Goal: Task Accomplishment & Management: Use online tool/utility

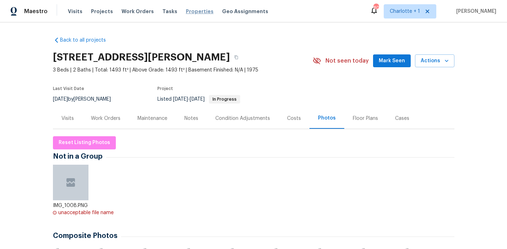
click at [188, 9] on span "Properties" at bounding box center [200, 11] width 28 height 7
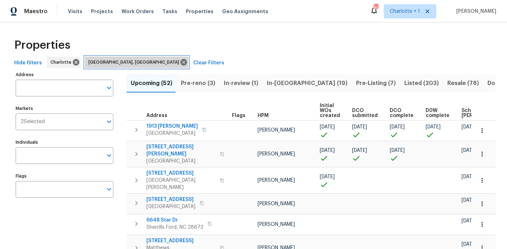
drag, startPoint x: 124, startPoint y: 64, endPoint x: 66, endPoint y: 68, distance: 57.7
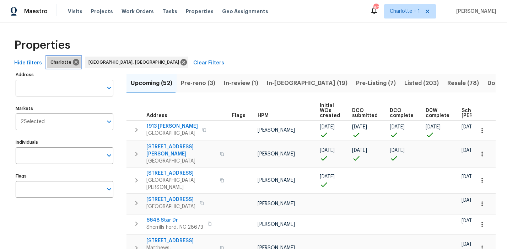
drag, startPoint x: 73, startPoint y: 62, endPoint x: 76, endPoint y: 65, distance: 3.8
click at [73, 62] on icon at bounding box center [76, 62] width 6 height 6
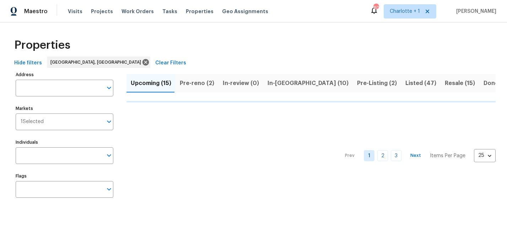
click at [367, 69] on div "Hide filters Greensboro, NC Clear Filters" at bounding box center [253, 63] width 484 height 13
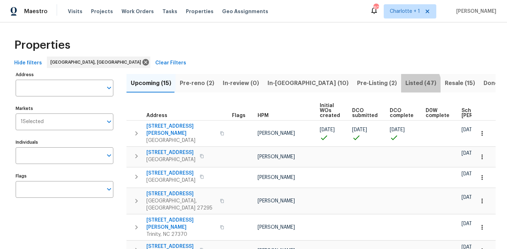
click at [405, 87] on span "Listed (47)" at bounding box center [420, 83] width 31 height 10
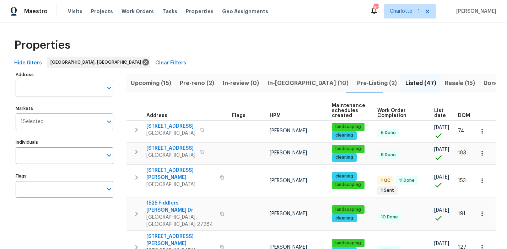
click at [461, 113] on span "DOM" at bounding box center [464, 115] width 12 height 5
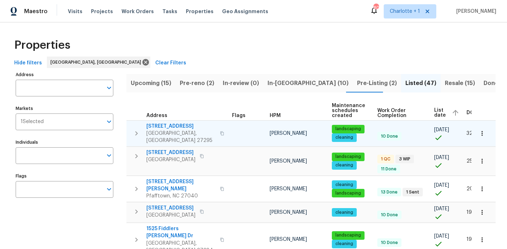
click at [139, 129] on icon "button" at bounding box center [136, 133] width 9 height 9
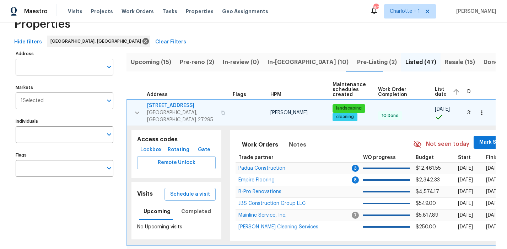
scroll to position [68, 0]
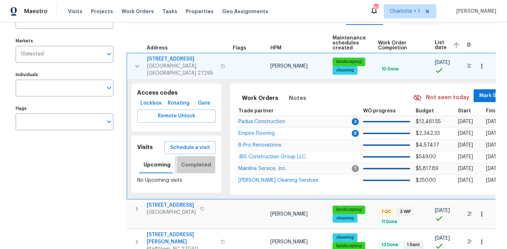
click at [197, 161] on span "Completed" at bounding box center [196, 164] width 30 height 9
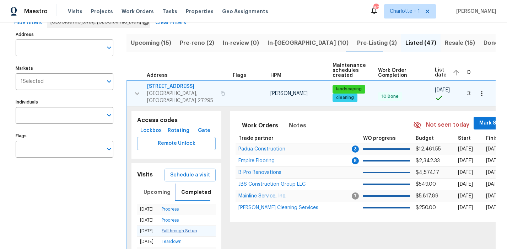
scroll to position [36, 0]
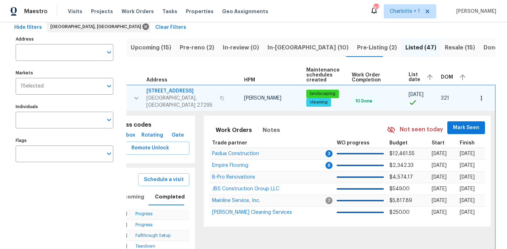
scroll to position [0, 0]
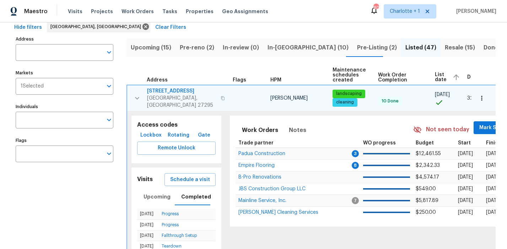
click at [131, 96] on button "button" at bounding box center [137, 97] width 14 height 21
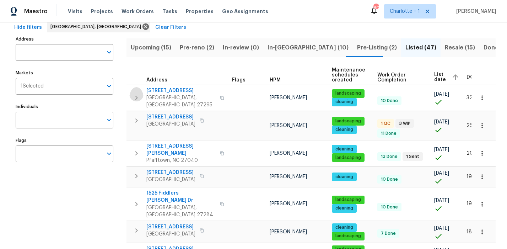
click at [136, 96] on icon "button" at bounding box center [136, 97] width 9 height 9
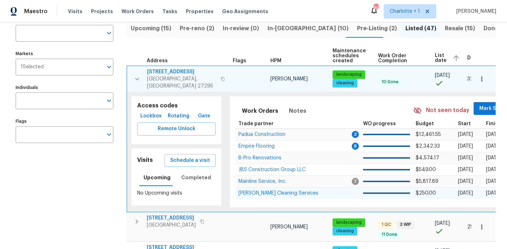
scroll to position [56, 0]
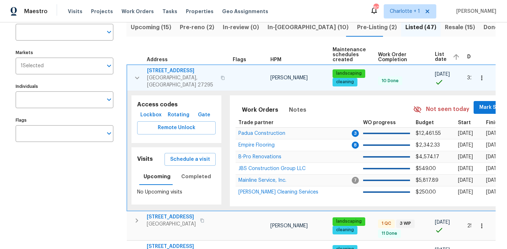
click at [223, 76] on div "3877 Welcome Arcadia Rd Lexington, NC 27295" at bounding box center [187, 77] width 80 height 21
click at [221, 76] on icon "button" at bounding box center [223, 78] width 4 height 4
click at [138, 76] on icon "button" at bounding box center [137, 77] width 4 height 2
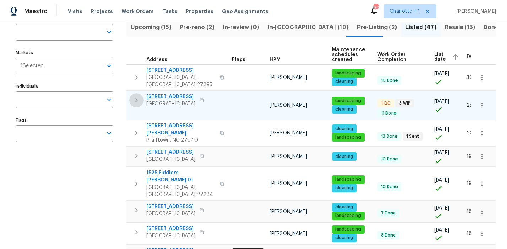
click at [135, 96] on icon "button" at bounding box center [136, 100] width 9 height 9
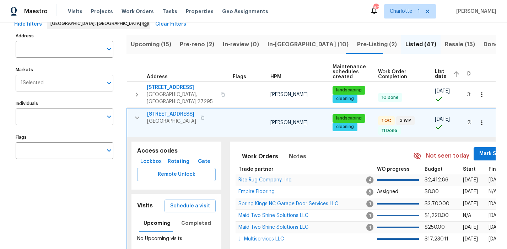
scroll to position [91, 0]
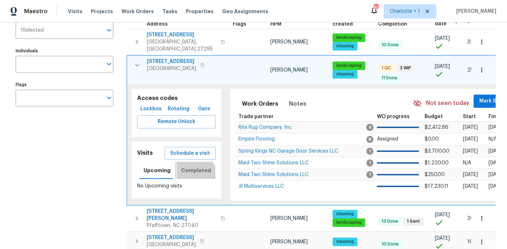
click at [188, 172] on button "Completed" at bounding box center [196, 170] width 38 height 17
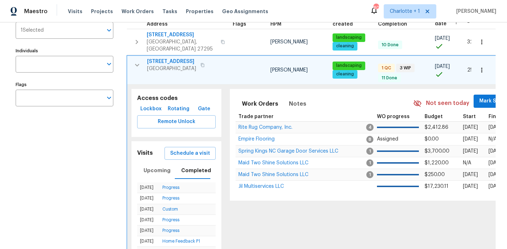
click at [205, 63] on icon "button" at bounding box center [202, 65] width 4 height 4
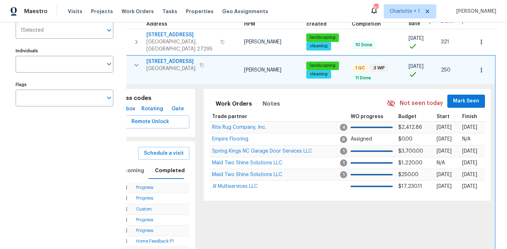
scroll to position [0, 0]
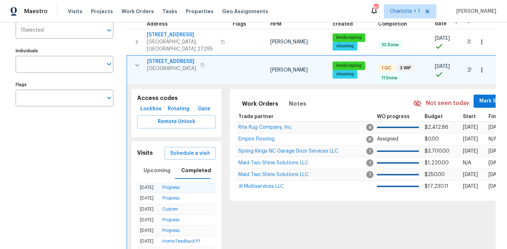
click at [175, 186] on td "Progress" at bounding box center [188, 187] width 57 height 11
click at [174, 185] on link "Progress" at bounding box center [170, 187] width 17 height 4
click at [135, 61] on icon "button" at bounding box center [137, 65] width 9 height 9
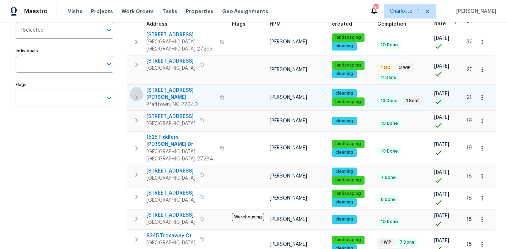
click at [136, 93] on icon "button" at bounding box center [136, 97] width 9 height 9
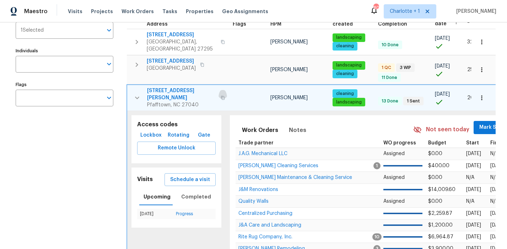
click at [221, 96] on icon "button" at bounding box center [223, 98] width 4 height 4
click at [134, 38] on icon "button" at bounding box center [137, 42] width 9 height 9
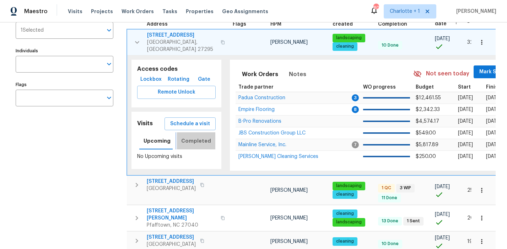
click at [194, 144] on button "Completed" at bounding box center [196, 140] width 38 height 17
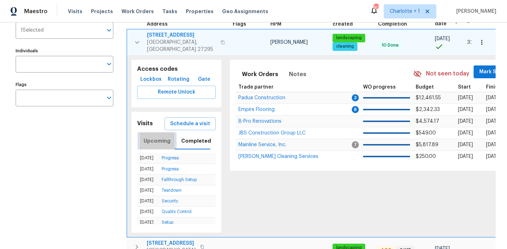
click at [158, 137] on span "Upcoming" at bounding box center [157, 140] width 27 height 9
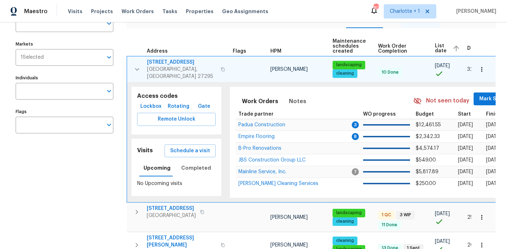
scroll to position [58, 0]
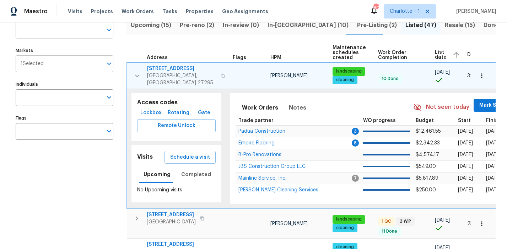
click at [136, 71] on icon "button" at bounding box center [137, 75] width 9 height 9
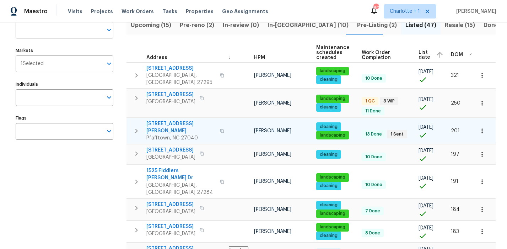
scroll to position [0, 21]
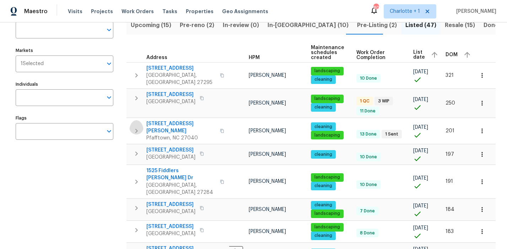
click at [138, 127] on icon "button" at bounding box center [136, 131] width 9 height 9
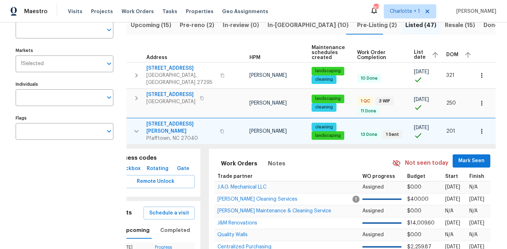
scroll to position [0, 0]
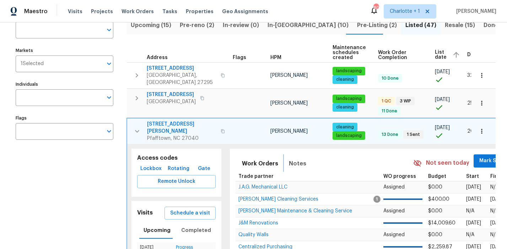
click at [285, 155] on button "Notes" at bounding box center [298, 163] width 26 height 17
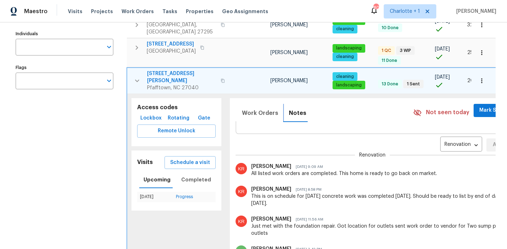
scroll to position [29, 0]
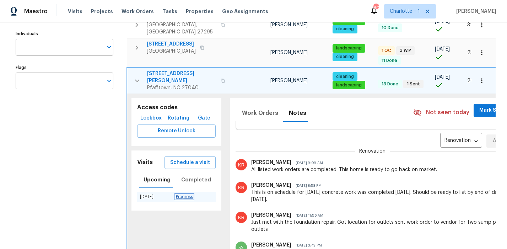
click at [184, 194] on link "Progress" at bounding box center [184, 196] width 17 height 4
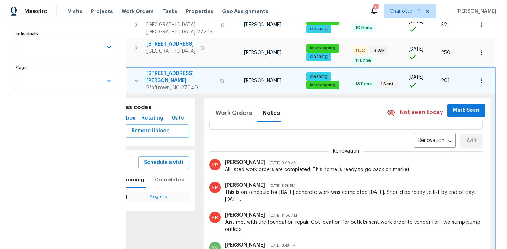
scroll to position [0, 0]
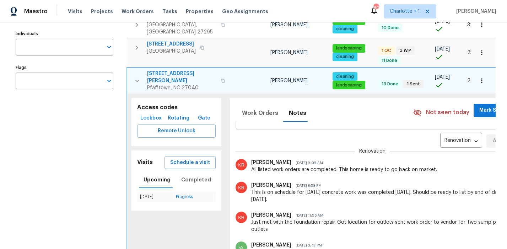
click at [136, 76] on icon "button" at bounding box center [137, 80] width 9 height 9
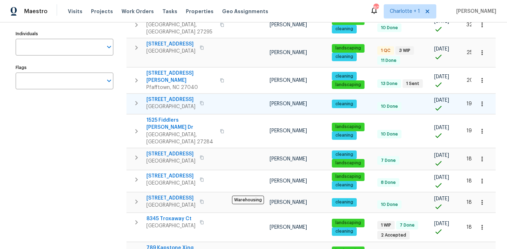
click at [134, 99] on icon "button" at bounding box center [136, 103] width 9 height 9
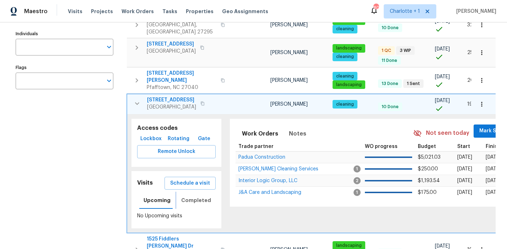
click at [192, 196] on span "Completed" at bounding box center [196, 200] width 30 height 9
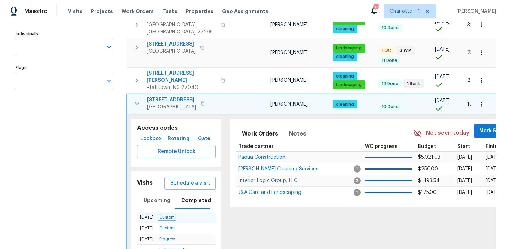
click at [174, 215] on link "Custom" at bounding box center [167, 217] width 16 height 4
click at [207, 98] on button "button" at bounding box center [202, 103] width 9 height 10
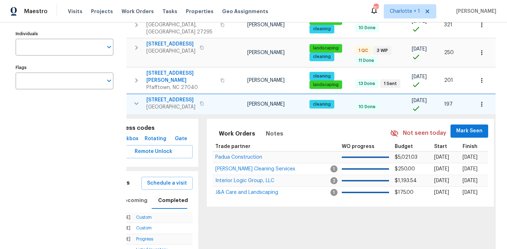
scroll to position [0, 8]
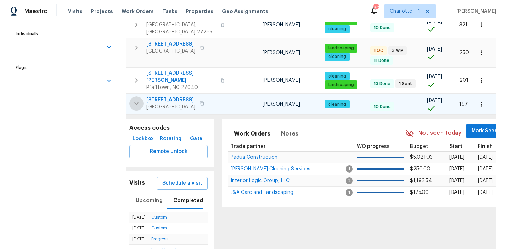
click at [138, 99] on icon "button" at bounding box center [136, 103] width 9 height 9
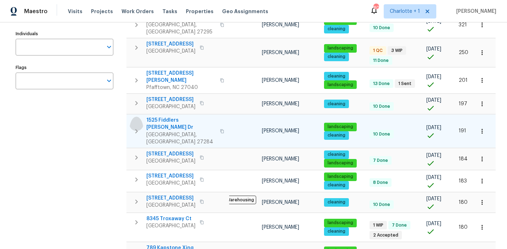
drag, startPoint x: 137, startPoint y: 117, endPoint x: 148, endPoint y: 127, distance: 14.4
click at [137, 127] on icon "button" at bounding box center [136, 131] width 9 height 9
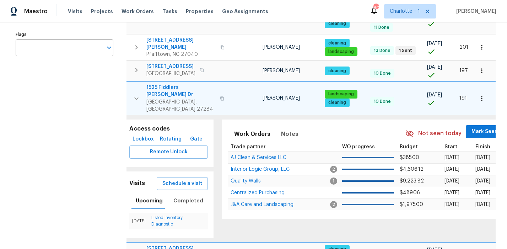
scroll to position [145, 0]
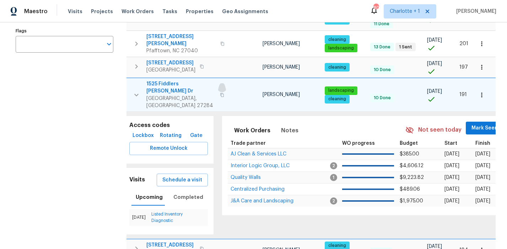
click at [220, 93] on icon "button" at bounding box center [222, 95] width 4 height 4
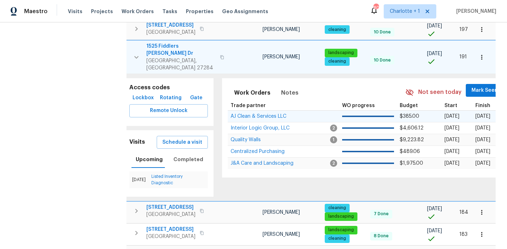
scroll to position [233, 0]
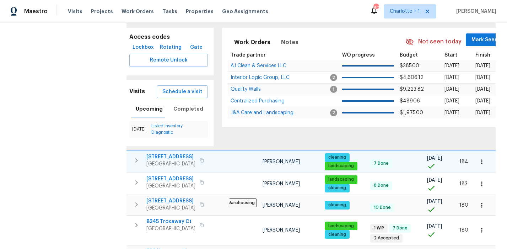
click at [138, 156] on icon "button" at bounding box center [136, 160] width 9 height 9
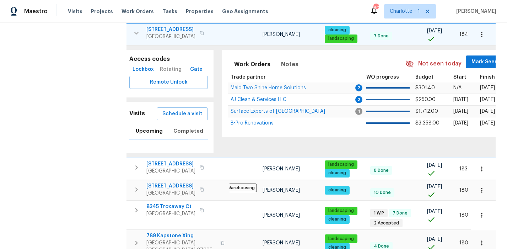
scroll to position [0, 7]
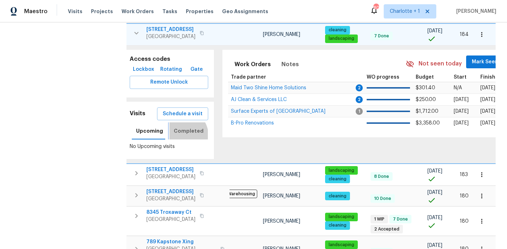
click at [177, 122] on button "Completed" at bounding box center [189, 130] width 38 height 17
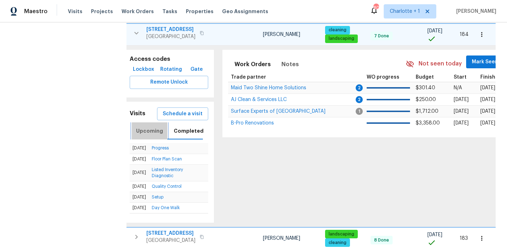
click at [150, 127] on span "Upcoming" at bounding box center [149, 131] width 27 height 9
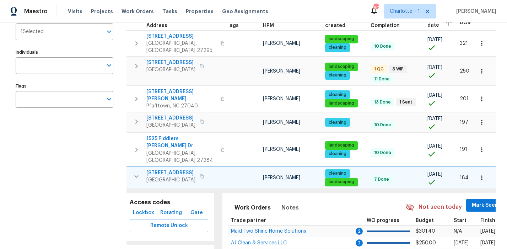
scroll to position [92, 0]
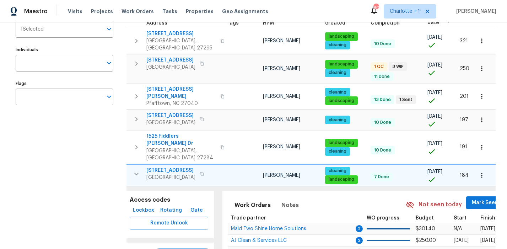
click at [216, 167] on div "3157 Arrowcrest Pl Winston Salem, NC 27107" at bounding box center [186, 174] width 80 height 14
click at [204, 172] on icon "button" at bounding box center [202, 174] width 4 height 4
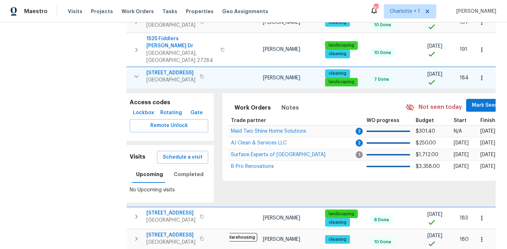
scroll to position [193, 0]
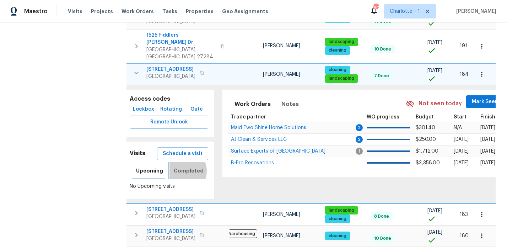
click at [180, 166] on span "Completed" at bounding box center [189, 170] width 30 height 9
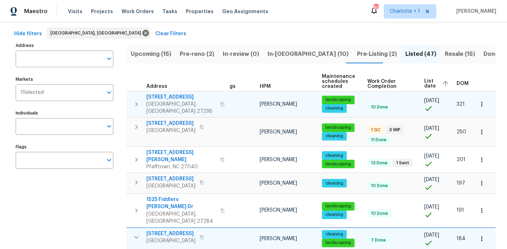
scroll to position [27, 0]
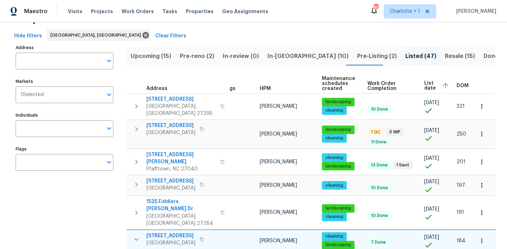
click at [132, 102] on icon "button" at bounding box center [136, 106] width 9 height 9
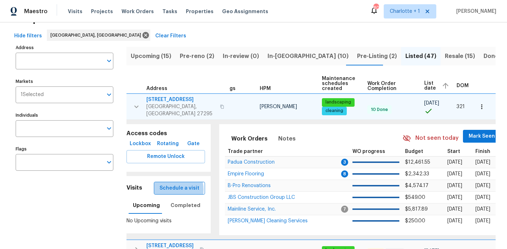
click at [172, 185] on span "Schedule a visit" at bounding box center [180, 188] width 40 height 9
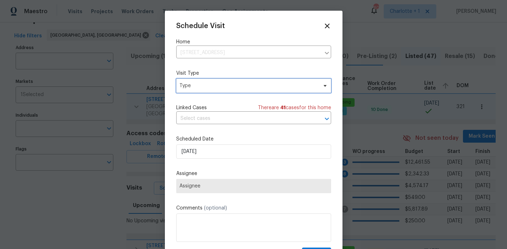
click at [202, 85] on span "Type" at bounding box center [248, 85] width 138 height 7
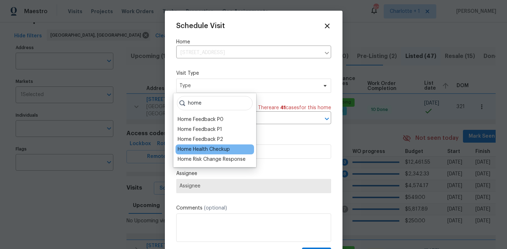
type input "home"
click at [196, 146] on div "Home Health Checkup" at bounding box center [204, 149] width 52 height 7
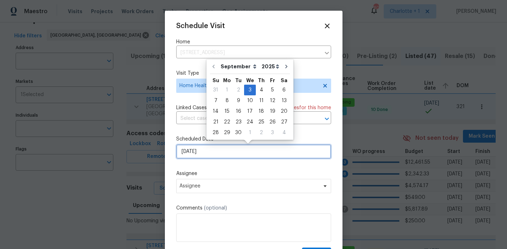
drag, startPoint x: 201, startPoint y: 151, endPoint x: 206, endPoint y: 153, distance: 5.5
click at [201, 151] on input "9/3/2025" at bounding box center [253, 151] width 155 height 14
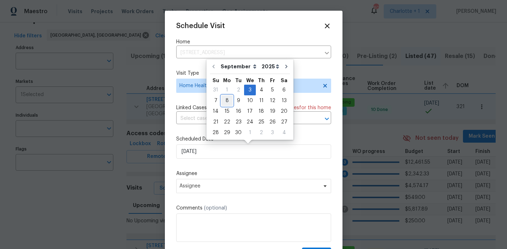
click at [226, 100] on div "8" at bounding box center [226, 101] width 11 height 10
type input "9/8/2025"
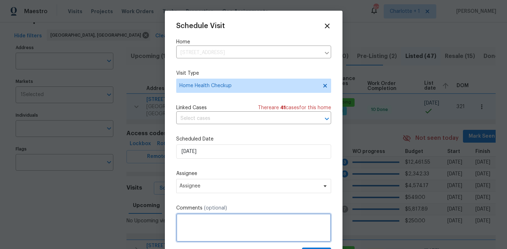
drag, startPoint x: 191, startPoint y: 223, endPoint x: 207, endPoint y: 199, distance: 29.0
click at [191, 223] on textarea at bounding box center [253, 227] width 155 height 28
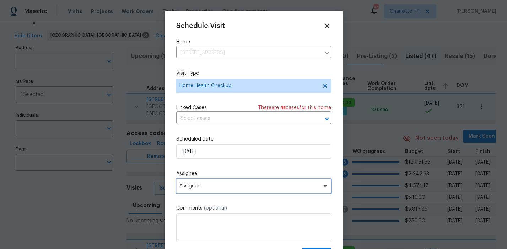
click at [225, 184] on span "Assignee" at bounding box center [248, 186] width 139 height 6
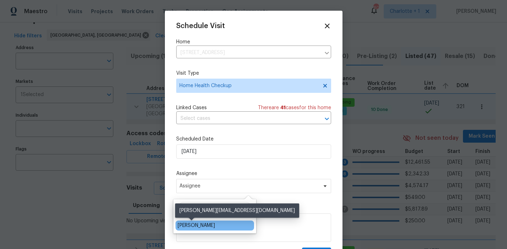
type input "ken"
click at [202, 224] on div "Ken Romain" at bounding box center [196, 225] width 37 height 7
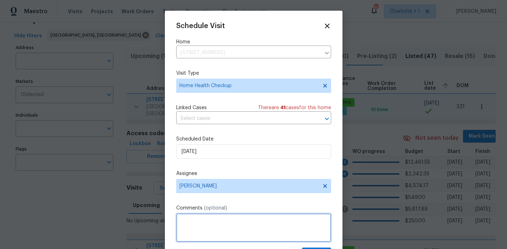
click at [199, 221] on textarea at bounding box center [253, 227] width 155 height 28
type textarea "C"
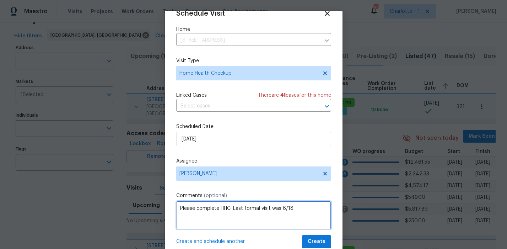
scroll to position [21, 0]
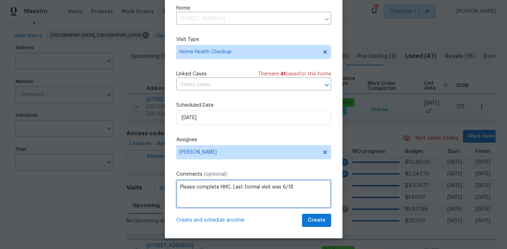
type textarea "Please complete HHC. Last formal visit was 6/18"
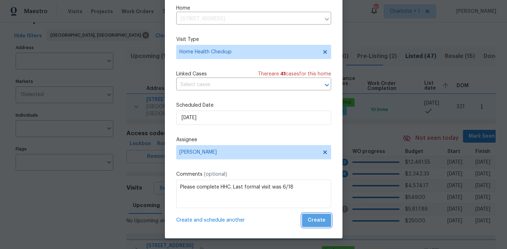
click at [313, 222] on span "Create" at bounding box center [317, 220] width 18 height 9
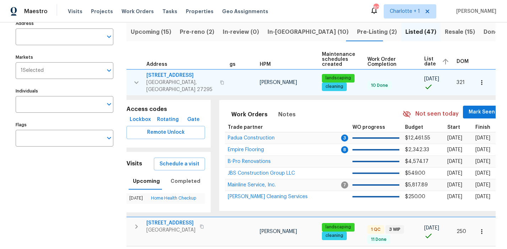
scroll to position [55, 0]
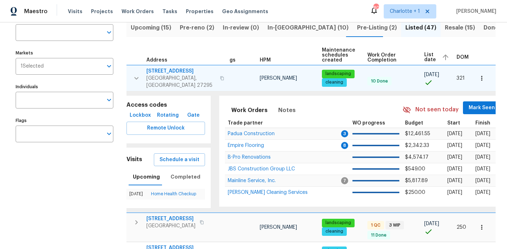
click at [134, 74] on icon "button" at bounding box center [136, 78] width 9 height 9
click at [137, 74] on icon "button" at bounding box center [136, 78] width 9 height 9
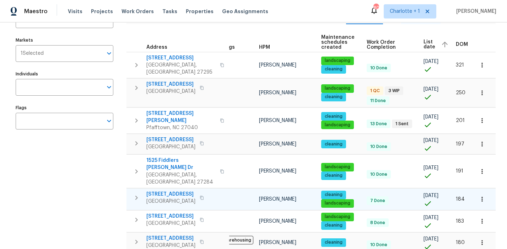
scroll to position [69, 0]
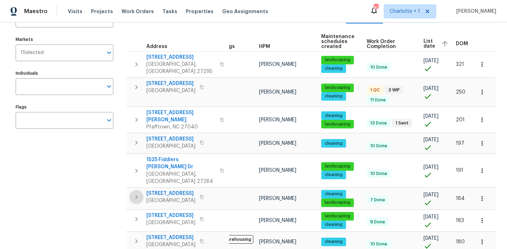
click at [140, 193] on icon "button" at bounding box center [136, 197] width 9 height 9
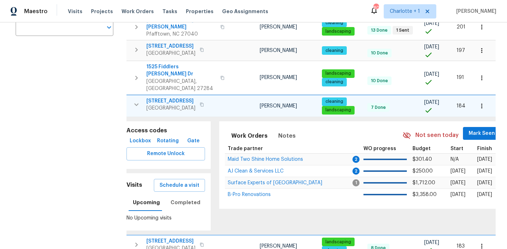
scroll to position [162, 0]
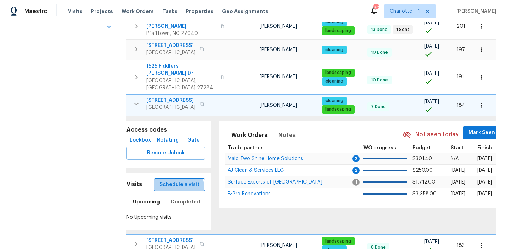
click at [178, 180] on span "Schedule a visit" at bounding box center [180, 184] width 40 height 9
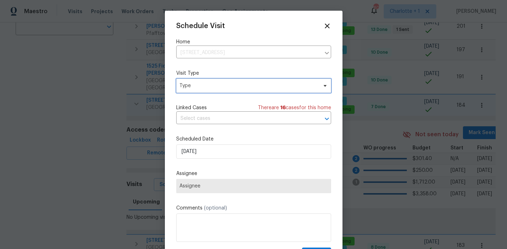
click at [203, 86] on span "Type" at bounding box center [248, 85] width 138 height 7
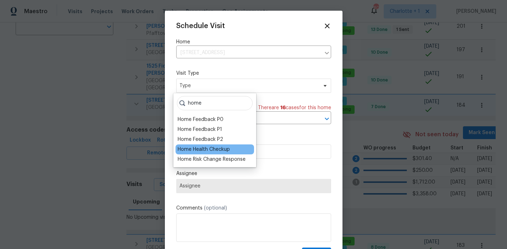
type input "home"
click at [224, 148] on div "Home Health Checkup" at bounding box center [204, 149] width 52 height 7
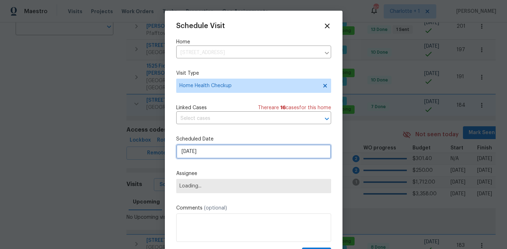
click at [227, 153] on input "9/3/2025" at bounding box center [253, 151] width 155 height 14
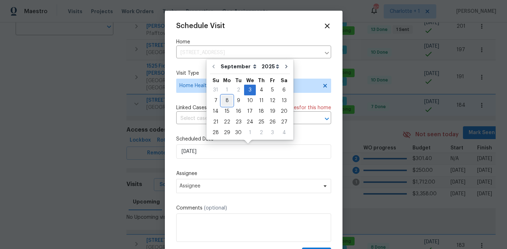
click at [227, 101] on div "8" at bounding box center [226, 101] width 11 height 10
type input "9/8/2025"
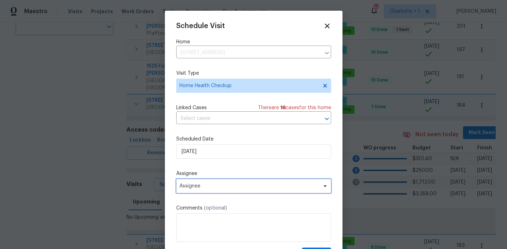
click at [202, 188] on span "Assignee" at bounding box center [248, 186] width 139 height 6
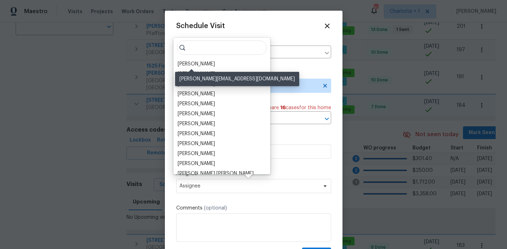
click at [197, 66] on div "Ken Romain" at bounding box center [196, 63] width 37 height 7
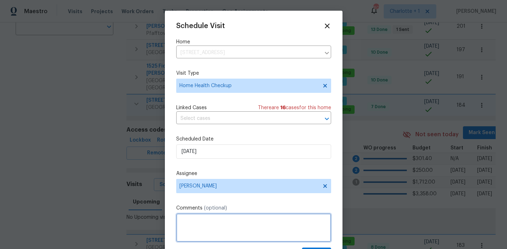
click at [203, 228] on textarea at bounding box center [253, 227] width 155 height 28
type textarea "H"
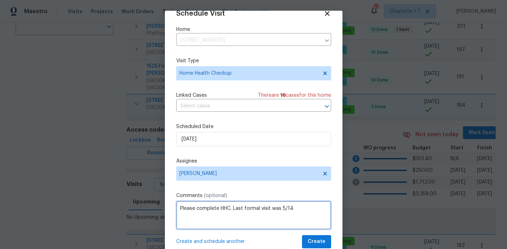
type textarea "Please complete HHC. Last formal visit was 5/14"
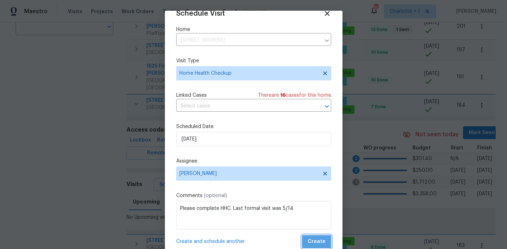
click at [311, 240] on span "Create" at bounding box center [317, 241] width 18 height 9
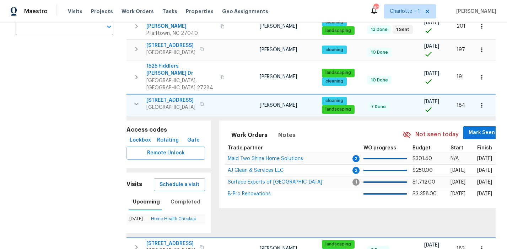
click at [136, 100] on icon "button" at bounding box center [136, 104] width 9 height 9
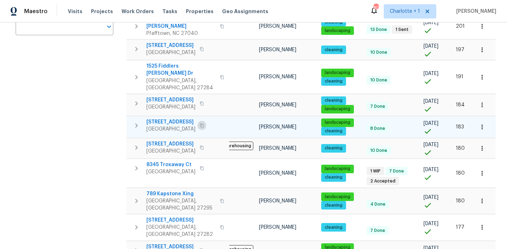
click at [203, 120] on button "button" at bounding box center [202, 125] width 9 height 10
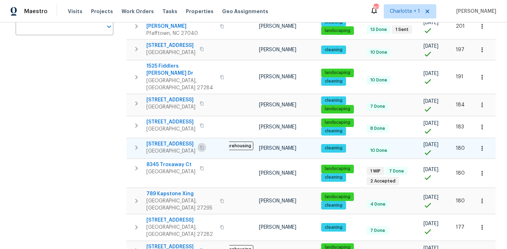
drag, startPoint x: 205, startPoint y: 127, endPoint x: 216, endPoint y: 129, distance: 11.9
click at [204, 145] on icon "button" at bounding box center [202, 147] width 4 height 4
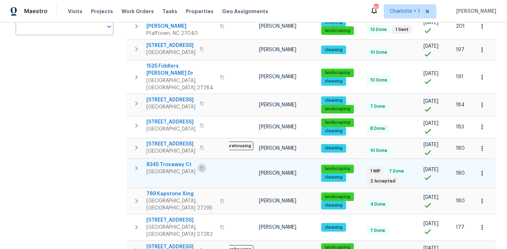
click at [201, 166] on icon "button" at bounding box center [202, 168] width 4 height 4
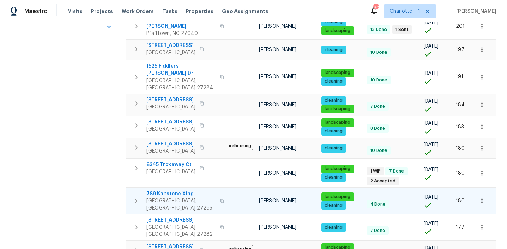
click at [220, 199] on icon "button" at bounding box center [222, 201] width 4 height 4
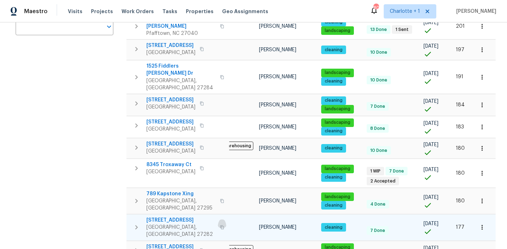
click at [220, 225] on icon "button" at bounding box center [222, 227] width 4 height 4
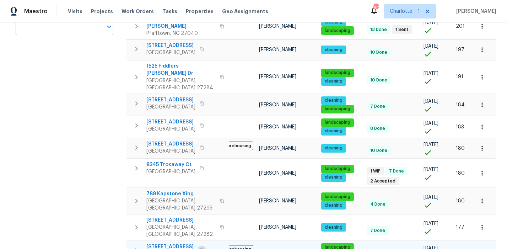
click at [206, 245] on button "button" at bounding box center [202, 250] width 9 height 10
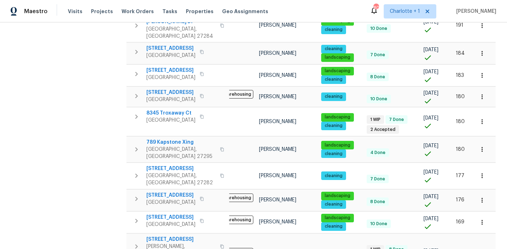
scroll to position [215, 0]
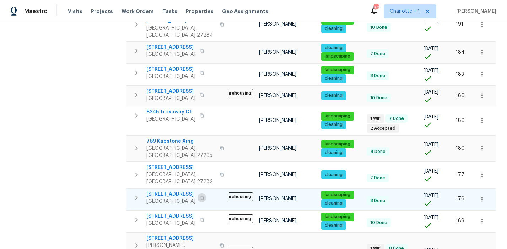
click at [204, 195] on icon "button" at bounding box center [202, 197] width 4 height 4
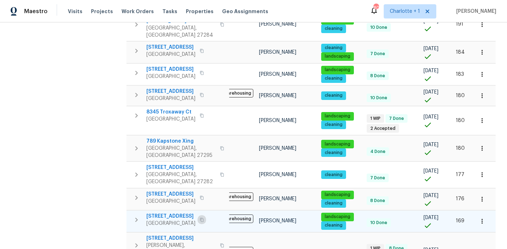
click at [204, 217] on icon "button" at bounding box center [202, 219] width 4 height 4
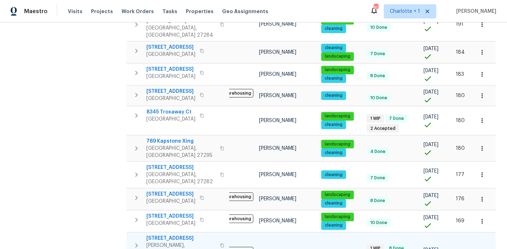
click at [220, 243] on icon "button" at bounding box center [222, 245] width 4 height 4
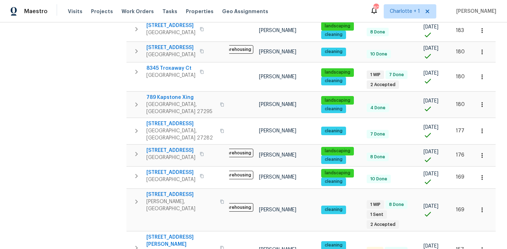
scroll to position [271, 0]
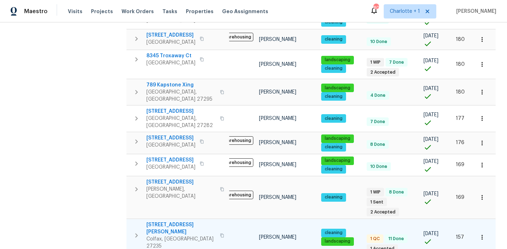
click at [220, 233] on icon "button" at bounding box center [222, 235] width 4 height 4
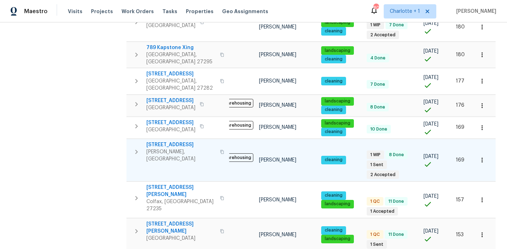
scroll to position [309, 0]
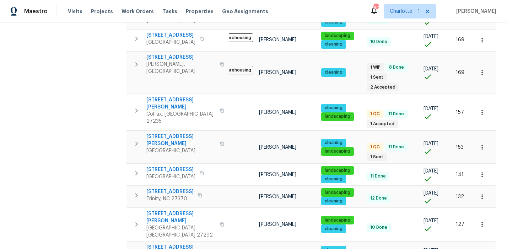
scroll to position [414, 0]
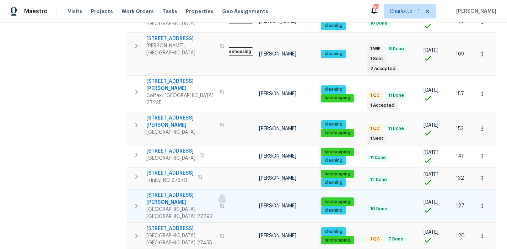
click at [220, 204] on icon "button" at bounding box center [222, 206] width 4 height 4
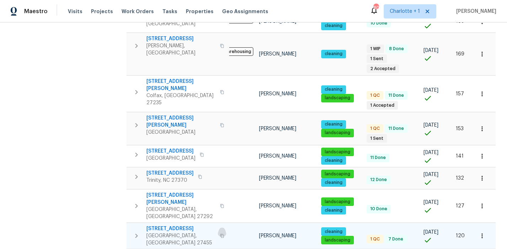
click at [220, 234] on icon "button" at bounding box center [222, 236] width 4 height 4
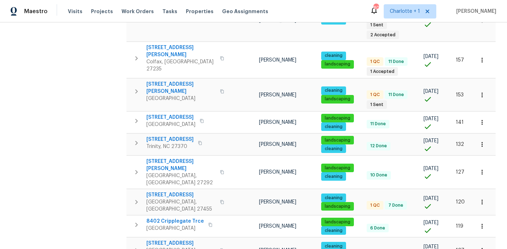
drag, startPoint x: 206, startPoint y: 199, endPoint x: 249, endPoint y: 199, distance: 43.0
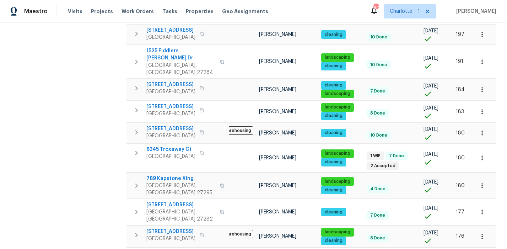
scroll to position [134, 0]
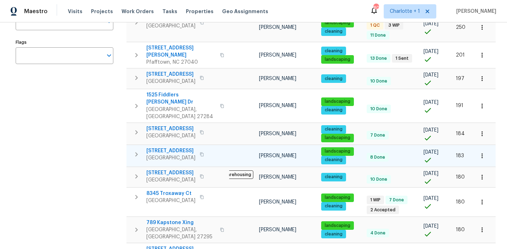
click at [136, 150] on icon "button" at bounding box center [136, 154] width 9 height 9
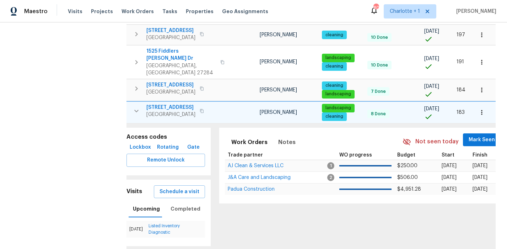
scroll to position [180, 0]
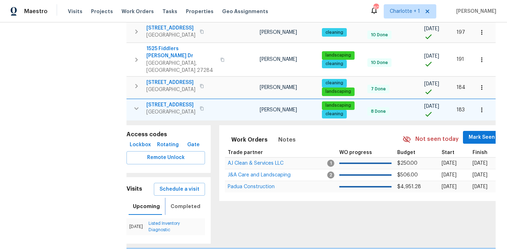
click at [183, 202] on span "Completed" at bounding box center [186, 206] width 30 height 9
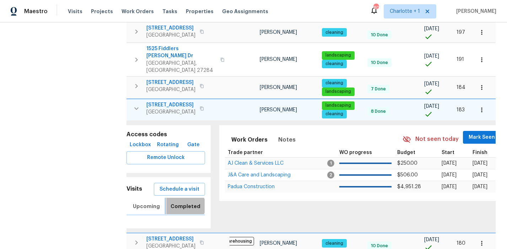
click at [183, 202] on span "Completed" at bounding box center [186, 206] width 30 height 9
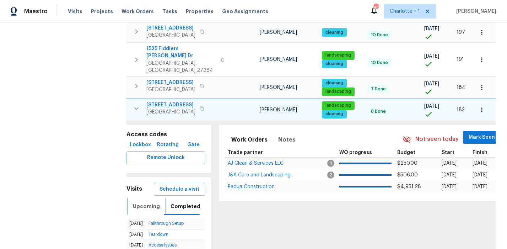
click at [147, 202] on span "Upcoming" at bounding box center [146, 206] width 27 height 9
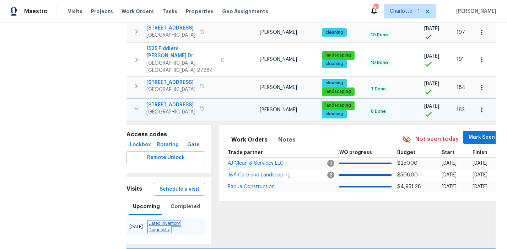
click at [168, 221] on link "Listed Inventory Diagnostic" at bounding box center [164, 226] width 31 height 10
drag, startPoint x: 69, startPoint y: 113, endPoint x: 84, endPoint y: 122, distance: 17.5
click at [206, 103] on button "button" at bounding box center [202, 108] width 9 height 10
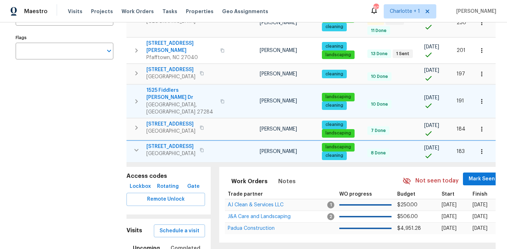
scroll to position [138, 0]
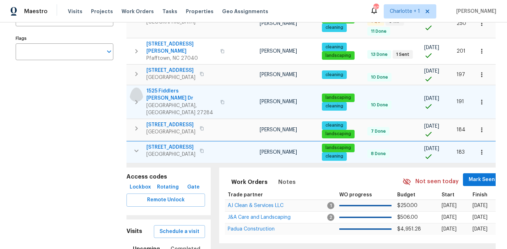
click at [135, 98] on icon "button" at bounding box center [136, 102] width 9 height 9
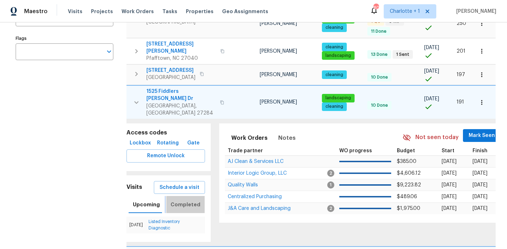
click at [185, 196] on button "Completed" at bounding box center [185, 204] width 38 height 17
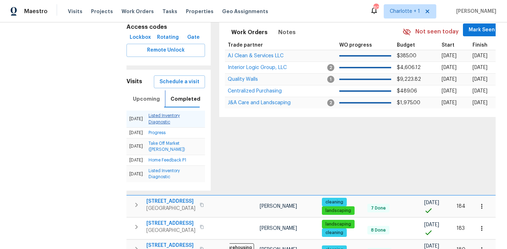
scroll to position [0, 0]
click at [149, 95] on span "Upcoming" at bounding box center [146, 99] width 27 height 9
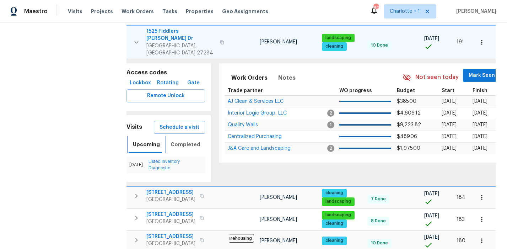
scroll to position [162, 0]
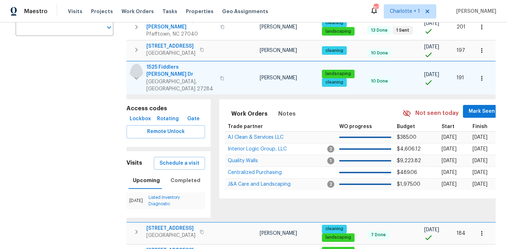
click at [135, 77] on icon "button" at bounding box center [136, 78] width 4 height 2
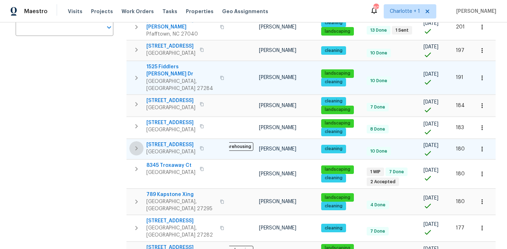
click at [136, 146] on icon "button" at bounding box center [136, 148] width 2 height 4
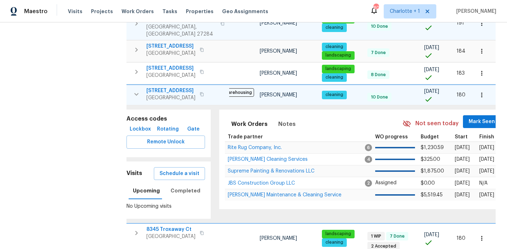
scroll to position [231, 0]
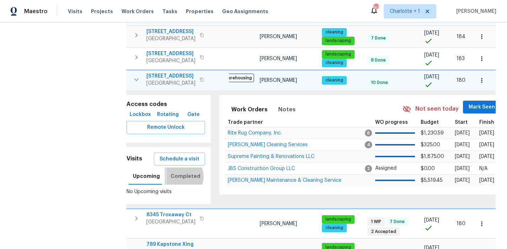
click at [178, 172] on span "Completed" at bounding box center [186, 176] width 30 height 9
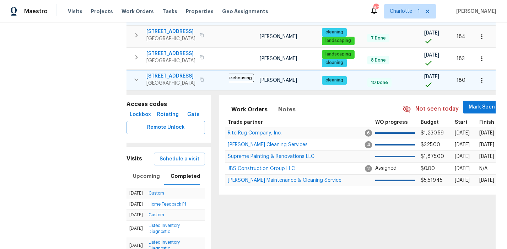
click at [169, 202] on link "Home Feedback P1" at bounding box center [168, 204] width 38 height 4
drag, startPoint x: 160, startPoint y: 174, endPoint x: 164, endPoint y: 176, distance: 4.6
click at [160, 191] on link "Custom" at bounding box center [157, 193] width 16 height 4
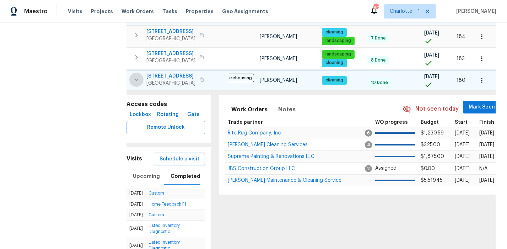
click at [137, 75] on icon "button" at bounding box center [136, 79] width 9 height 9
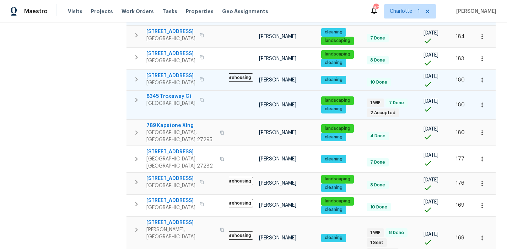
click at [133, 96] on icon "button" at bounding box center [136, 100] width 9 height 9
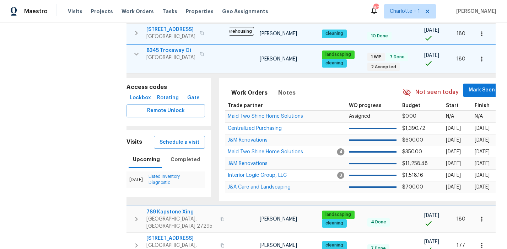
scroll to position [282, 0]
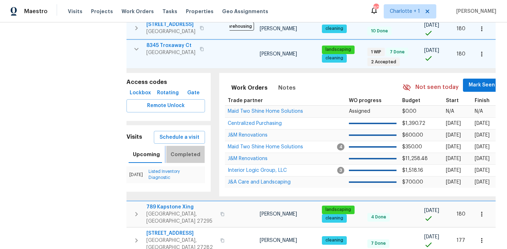
click at [183, 150] on span "Completed" at bounding box center [186, 154] width 30 height 9
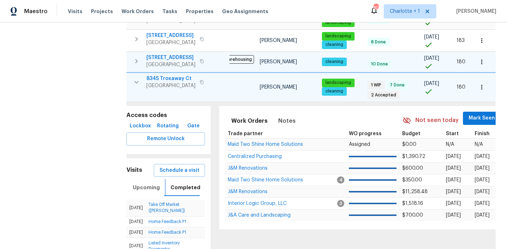
scroll to position [241, 0]
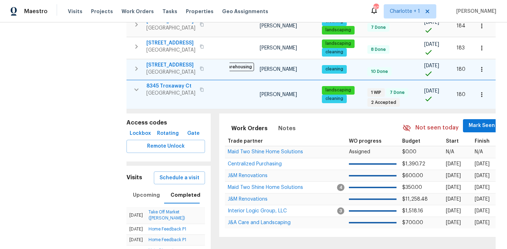
click at [171, 82] on span "8345 Troxaway Ct" at bounding box center [170, 85] width 49 height 7
click at [135, 85] on icon "button" at bounding box center [136, 89] width 9 height 9
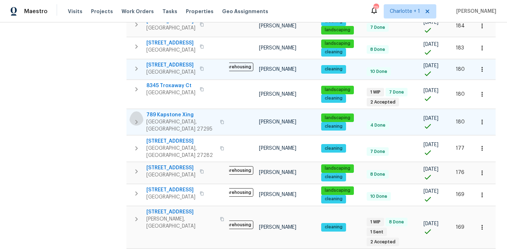
click at [134, 118] on icon "button" at bounding box center [136, 122] width 9 height 9
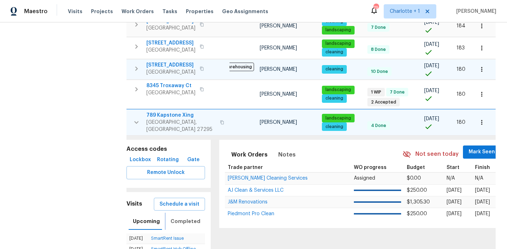
click at [179, 217] on span "Completed" at bounding box center [186, 221] width 30 height 9
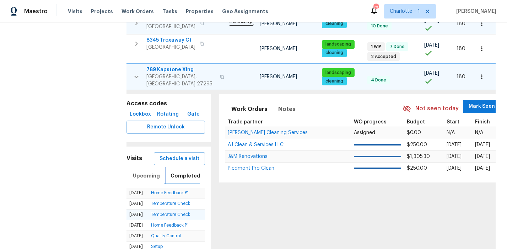
scroll to position [287, 0]
click at [144, 171] on span "Upcoming" at bounding box center [146, 175] width 27 height 9
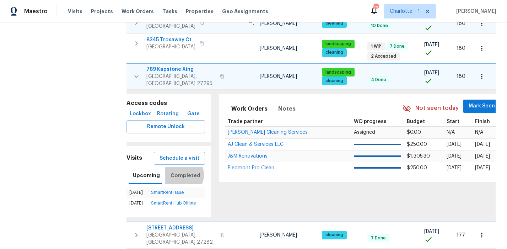
click at [180, 171] on span "Completed" at bounding box center [186, 175] width 30 height 9
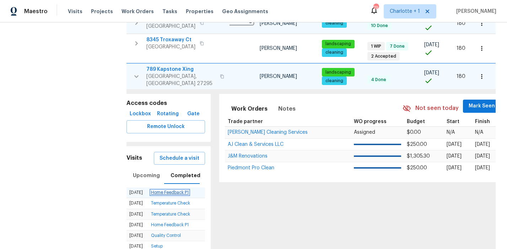
click at [182, 190] on link "Home Feedback P1" at bounding box center [170, 192] width 38 height 4
click at [220, 74] on icon "button" at bounding box center [222, 76] width 4 height 4
click at [135, 72] on icon "button" at bounding box center [136, 76] width 9 height 9
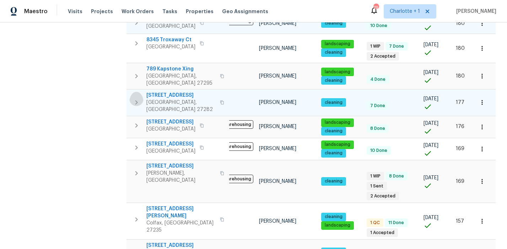
click at [138, 98] on icon "button" at bounding box center [136, 102] width 9 height 9
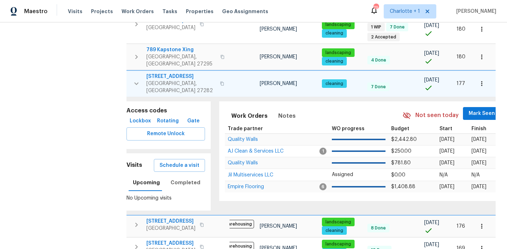
scroll to position [307, 0]
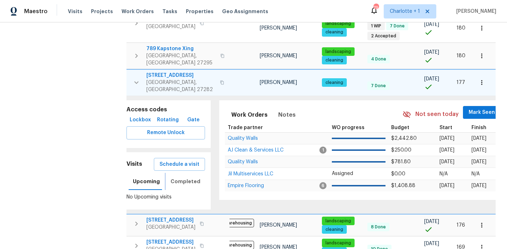
click at [174, 177] on span "Completed" at bounding box center [186, 181] width 30 height 9
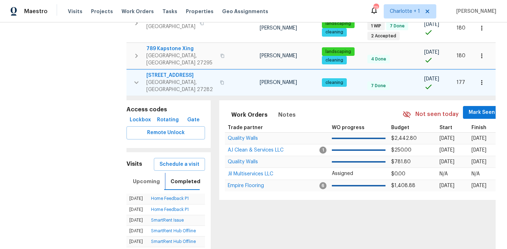
scroll to position [327, 0]
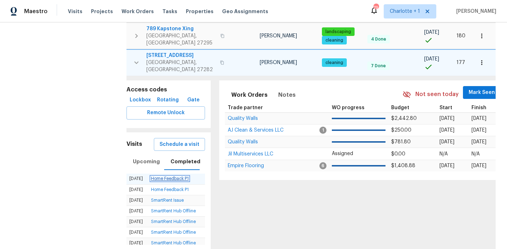
click at [181, 176] on link "Home Feedback P1" at bounding box center [170, 178] width 38 height 4
drag, startPoint x: 81, startPoint y: 139, endPoint x: 106, endPoint y: 123, distance: 30.3
click at [83, 139] on div "Address Address Markets 1 Selected Markets Individuals Individuals Flags Flags" at bounding box center [69, 198] width 107 height 912
click at [137, 58] on icon "button" at bounding box center [136, 62] width 9 height 9
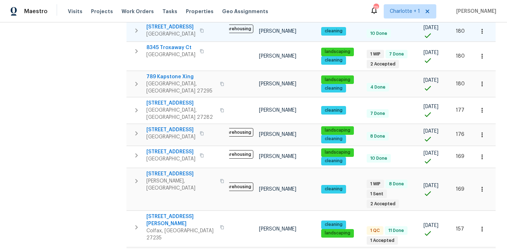
scroll to position [279, 0]
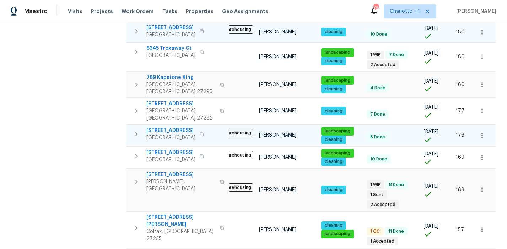
click at [133, 130] on icon "button" at bounding box center [136, 134] width 9 height 9
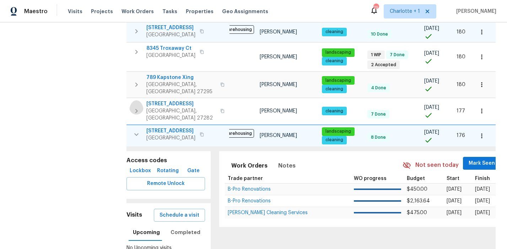
click at [135, 107] on icon "button" at bounding box center [136, 111] width 9 height 9
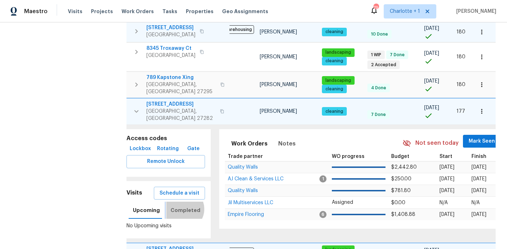
drag, startPoint x: 181, startPoint y: 179, endPoint x: 171, endPoint y: 178, distance: 9.6
click at [181, 206] on span "Completed" at bounding box center [186, 210] width 30 height 9
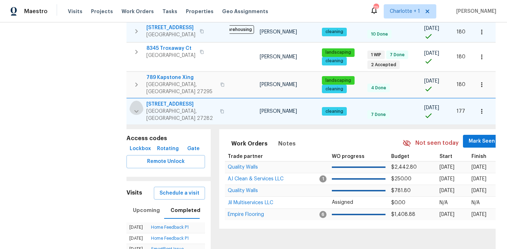
drag, startPoint x: 133, startPoint y: 82, endPoint x: 153, endPoint y: 89, distance: 20.6
click at [133, 107] on icon "button" at bounding box center [136, 111] width 9 height 9
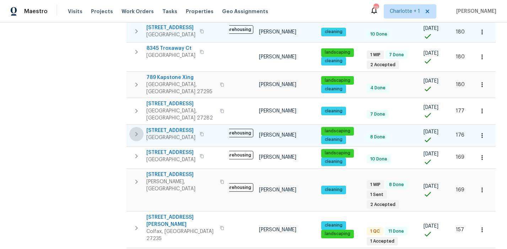
click at [138, 130] on icon "button" at bounding box center [136, 134] width 9 height 9
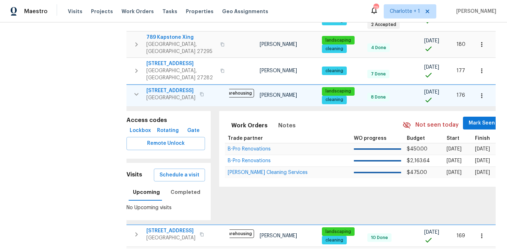
scroll to position [323, 0]
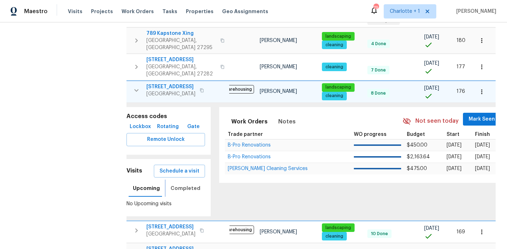
click at [180, 184] on span "Completed" at bounding box center [186, 188] width 30 height 9
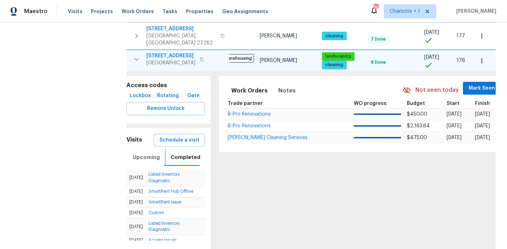
scroll to position [357, 0]
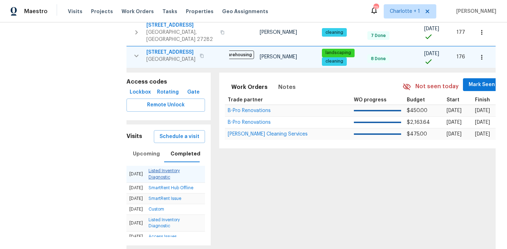
click at [167, 168] on link "Listed Inventory Diagnostic" at bounding box center [164, 173] width 31 height 10
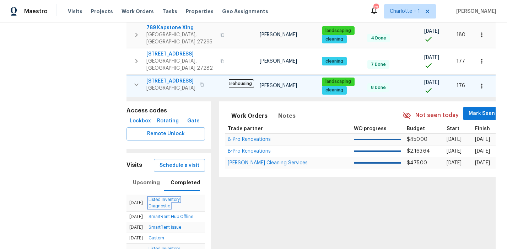
scroll to position [333, 0]
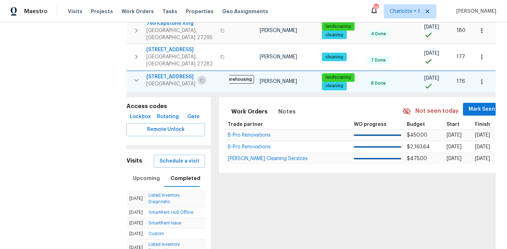
click at [206, 75] on button "button" at bounding box center [202, 80] width 9 height 10
click at [136, 76] on icon "button" at bounding box center [136, 80] width 9 height 9
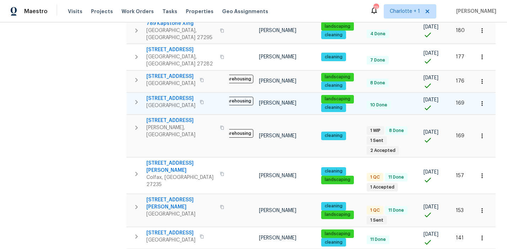
click at [136, 100] on icon "button" at bounding box center [136, 102] width 2 height 4
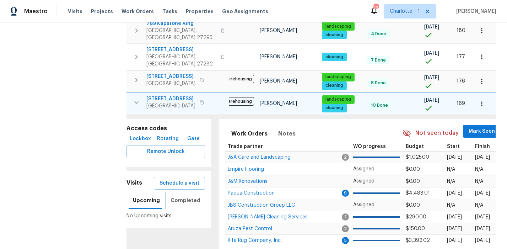
click at [183, 196] on span "Completed" at bounding box center [186, 200] width 30 height 9
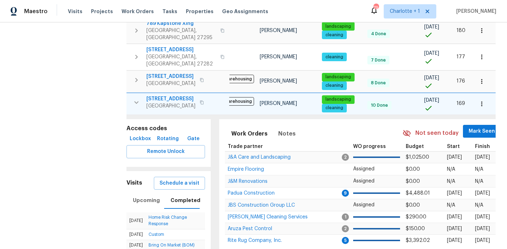
click at [66, 170] on div "Address Address Markets 1 Selected Markets Individuals Individuals Flags Flags" at bounding box center [69, 193] width 107 height 912
click at [101, 174] on div "Address Address Markets 1 Selected Markets Individuals Individuals Flags Flags" at bounding box center [69, 193] width 107 height 912
click at [140, 98] on icon "button" at bounding box center [136, 102] width 9 height 9
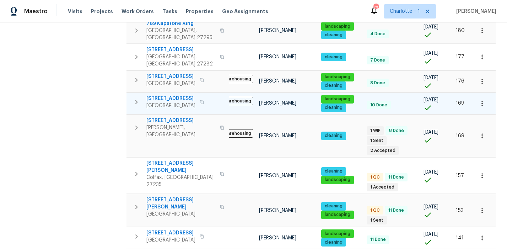
click at [99, 95] on div "Address Address Markets 1 Selected Markets Individuals Individuals Flags Flags" at bounding box center [69, 102] width 107 height 730
drag, startPoint x: 88, startPoint y: 131, endPoint x: 117, endPoint y: 119, distance: 31.7
click at [88, 131] on div "Address Address Markets 1 Selected Markets Individuals Individuals Flags Flags" at bounding box center [69, 102] width 107 height 730
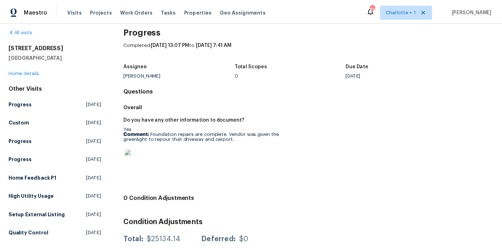
scroll to position [9, 0]
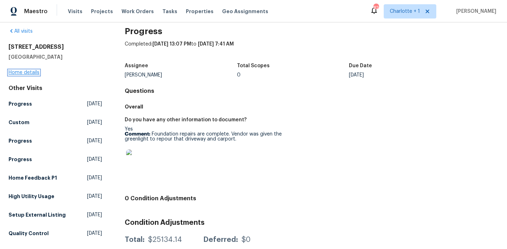
click at [22, 72] on link "Home details" at bounding box center [24, 72] width 31 height 5
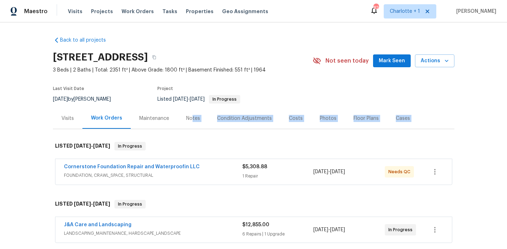
drag, startPoint x: 189, startPoint y: 118, endPoint x: 216, endPoint y: 144, distance: 37.7
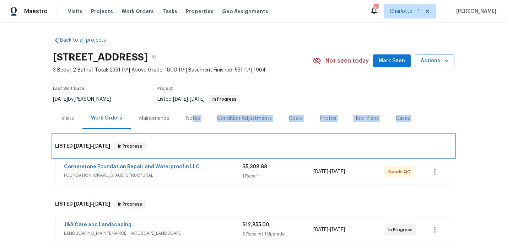
click at [215, 144] on div "LISTED 6/26/25 - 7/3/25 In Progress" at bounding box center [253, 146] width 397 height 9
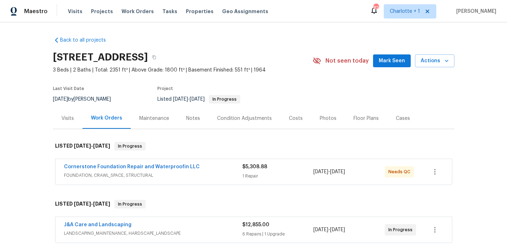
click at [37, 113] on div "Back to all projects 4555 Old Town Dr, Winston Salem, NC 27106 3 Beds | 2 Baths…" at bounding box center [253, 135] width 507 height 226
click at [189, 114] on div "Notes" at bounding box center [193, 118] width 31 height 21
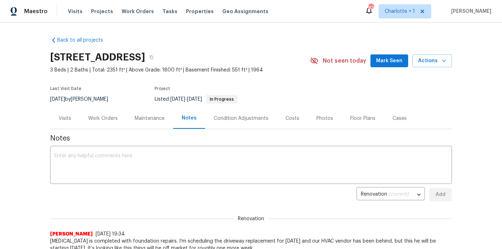
click at [104, 120] on div "Work Orders" at bounding box center [102, 118] width 29 height 7
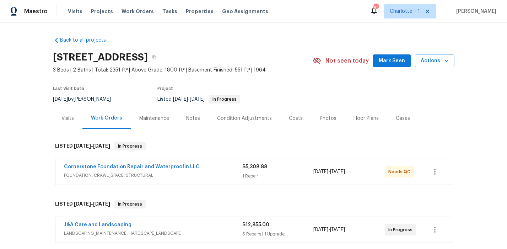
click at [186, 119] on div "Notes" at bounding box center [193, 118] width 14 height 7
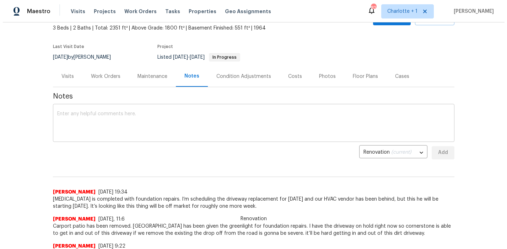
scroll to position [33, 0]
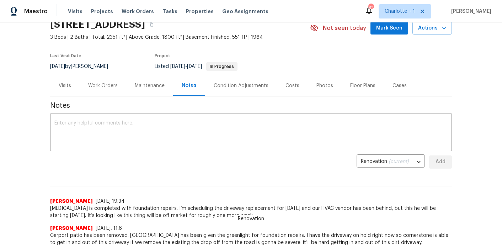
click at [108, 93] on div "Work Orders" at bounding box center [103, 85] width 47 height 21
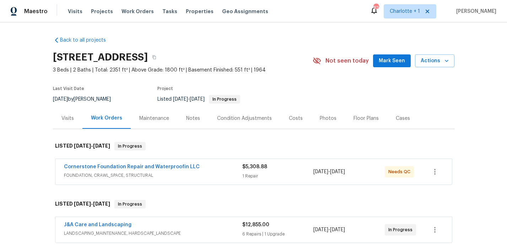
click at [289, 117] on div "Costs" at bounding box center [296, 118] width 14 height 7
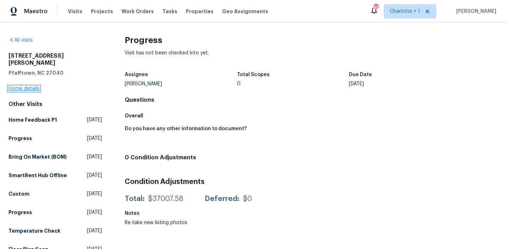
click at [32, 86] on link "Home details" at bounding box center [24, 88] width 31 height 5
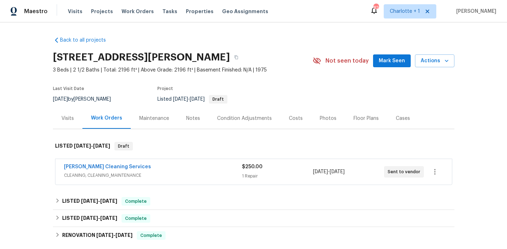
click at [178, 119] on div "Notes" at bounding box center [193, 118] width 31 height 21
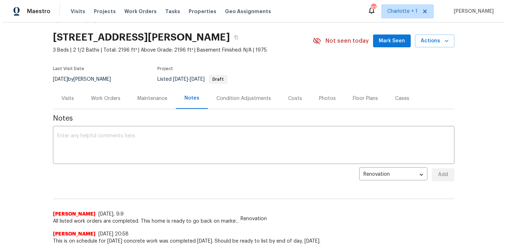
scroll to position [15, 0]
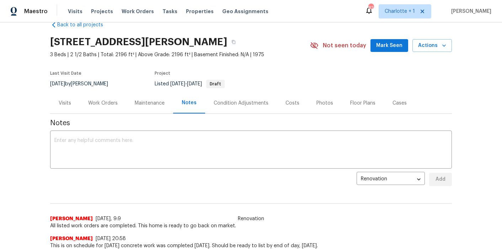
click at [103, 97] on div "Work Orders" at bounding box center [103, 102] width 47 height 21
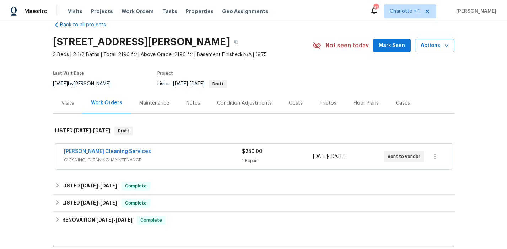
click at [320, 102] on div "Photos" at bounding box center [328, 103] width 17 height 7
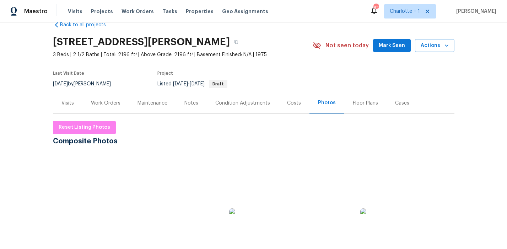
scroll to position [29, 0]
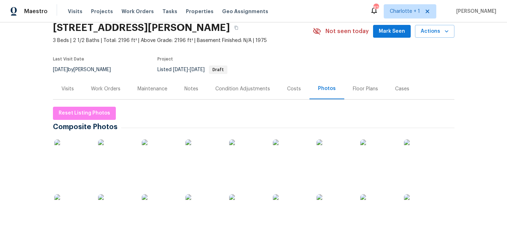
click at [79, 154] on img at bounding box center [72, 157] width 36 height 36
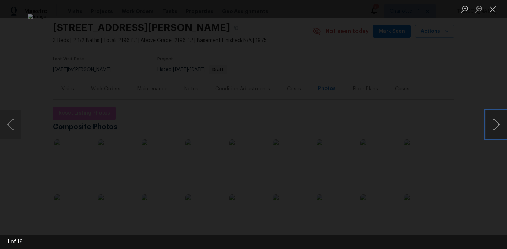
click at [492, 124] on button "Next image" at bounding box center [496, 124] width 21 height 28
drag, startPoint x: 492, startPoint y: 124, endPoint x: 493, endPoint y: 111, distance: 12.8
click at [492, 124] on button "Next image" at bounding box center [496, 124] width 21 height 28
click at [490, 82] on div "Lightbox" at bounding box center [253, 124] width 507 height 249
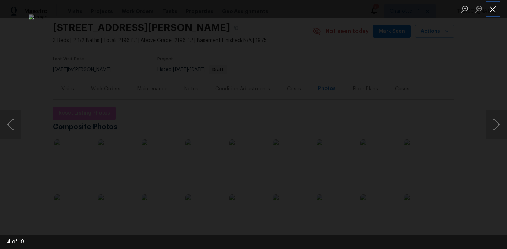
click at [491, 10] on button "Close lightbox" at bounding box center [493, 9] width 14 height 12
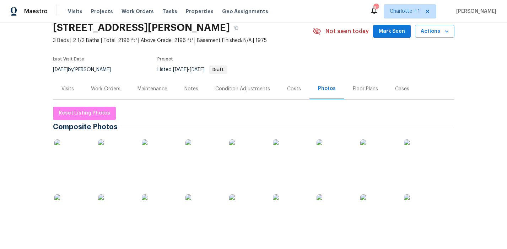
click at [48, 72] on div "Back to all projects 3440 Transou Rd, Pfafftown, NC 27040 3 Beds | 2 1/2 Baths …" at bounding box center [253, 135] width 507 height 226
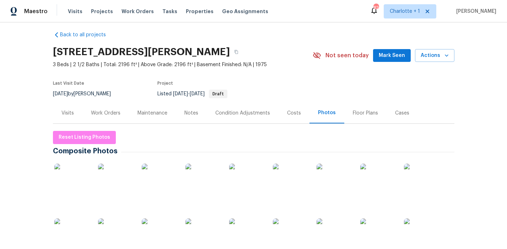
scroll to position [0, 0]
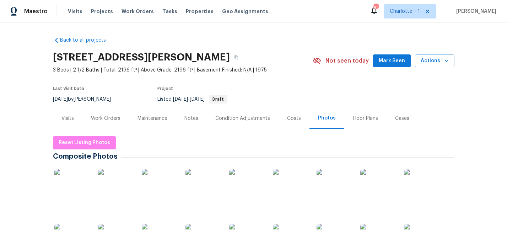
click at [282, 117] on div "Costs" at bounding box center [294, 118] width 31 height 21
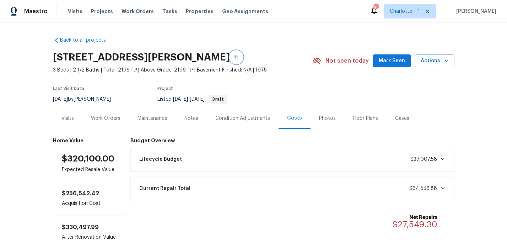
click at [238, 59] on icon "button" at bounding box center [236, 57] width 4 height 4
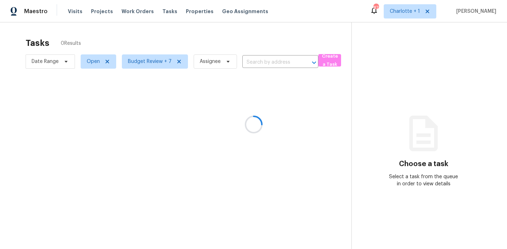
click at [76, 11] on div at bounding box center [253, 124] width 507 height 249
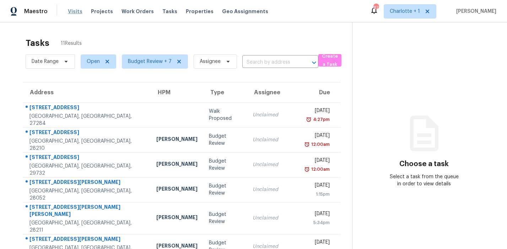
click at [72, 12] on span "Visits" at bounding box center [75, 11] width 15 height 7
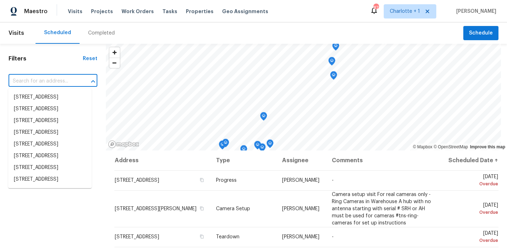
click at [47, 76] on input "text" at bounding box center [43, 81] width 69 height 11
paste input "[STREET_ADDRESS]"
type input "[STREET_ADDRESS]"
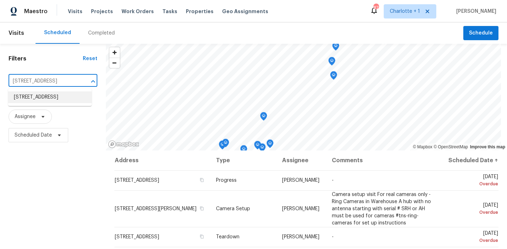
click at [50, 103] on li "4502 Brookhaven Dr, Greensboro, NC 27406" at bounding box center [50, 97] width 84 height 12
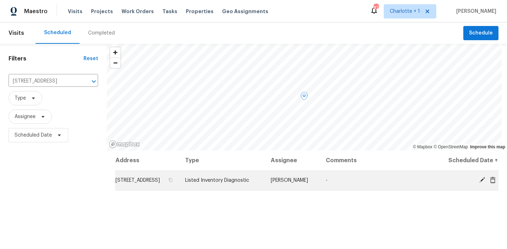
click at [479, 183] on icon at bounding box center [482, 180] width 6 height 6
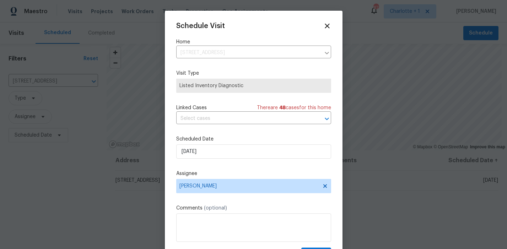
scroll to position [13, 0]
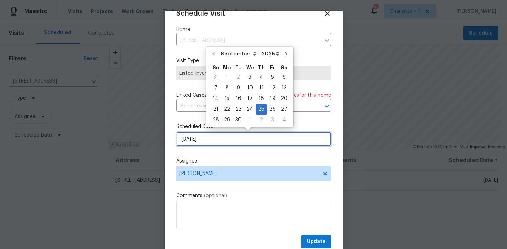
click at [217, 143] on input "9/25/2025" at bounding box center [253, 139] width 155 height 14
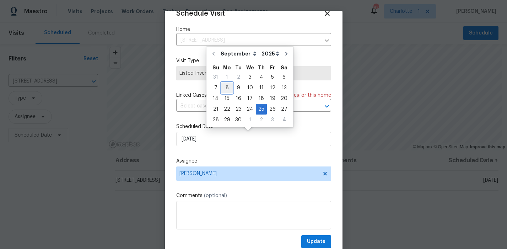
click at [226, 88] on div "8" at bounding box center [226, 88] width 11 height 10
type input "9/8/2025"
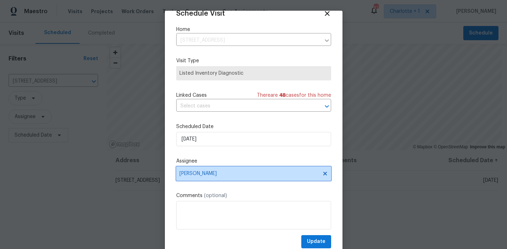
click at [220, 174] on span "[PERSON_NAME]" at bounding box center [248, 174] width 139 height 6
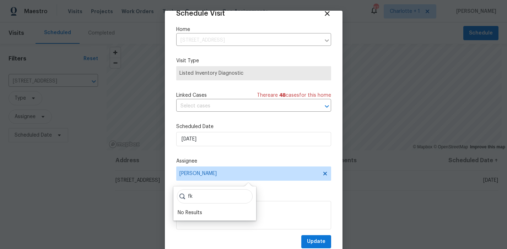
type input "f"
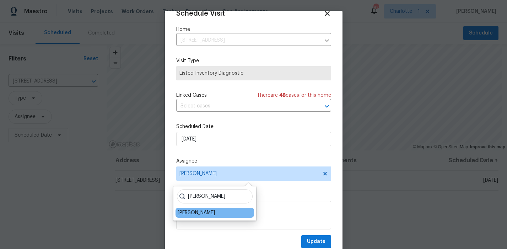
type input "ken"
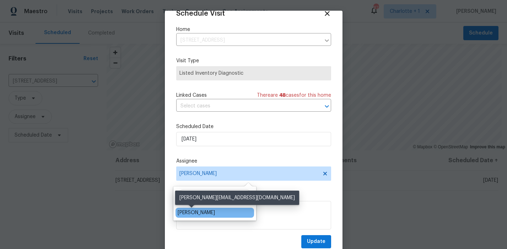
click at [197, 213] on div "[PERSON_NAME]" at bounding box center [196, 212] width 37 height 7
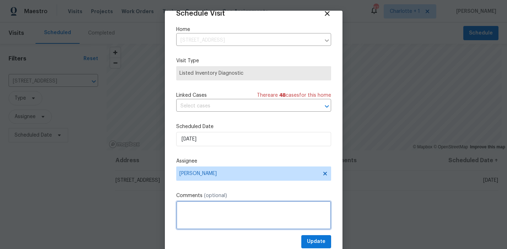
click at [198, 212] on textarea at bounding box center [253, 215] width 155 height 28
type textarea "Please complete HHC. Last visit to home was 6/21"
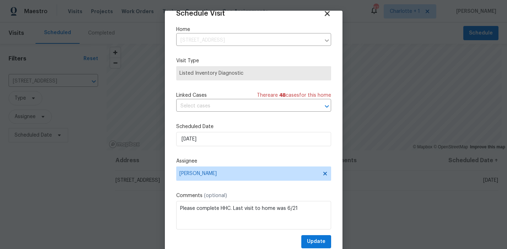
click at [323, 15] on icon at bounding box center [327, 13] width 8 height 8
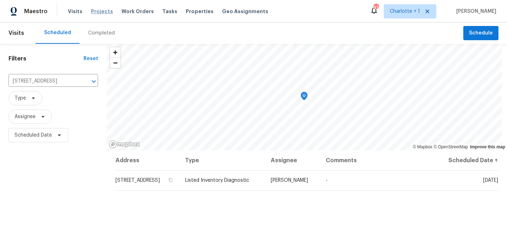
click at [100, 8] on span "Projects" at bounding box center [102, 11] width 22 height 7
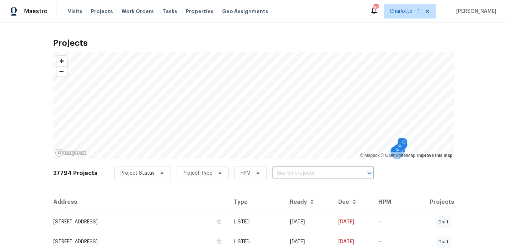
click at [294, 179] on div "Project Status Project Type HPM ​" at bounding box center [243, 173] width 259 height 14
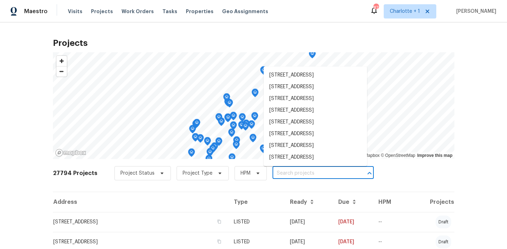
click at [289, 171] on input "text" at bounding box center [313, 173] width 81 height 11
paste input "4502 Brookhaven Dr Greensboro NC 27406"
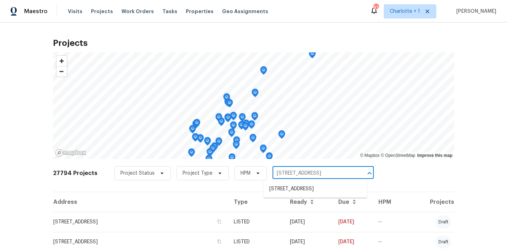
type input "4502 Brookhaven Dr Greensboro NC 27406"
click at [307, 194] on li "4502 Brookhaven Dr, Greensboro, NC 27406" at bounding box center [315, 189] width 103 height 12
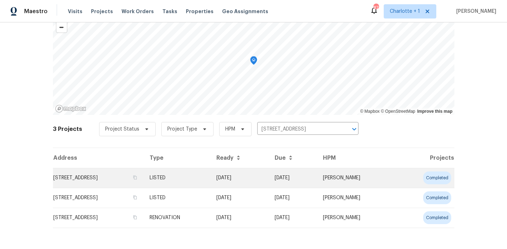
scroll to position [47, 0]
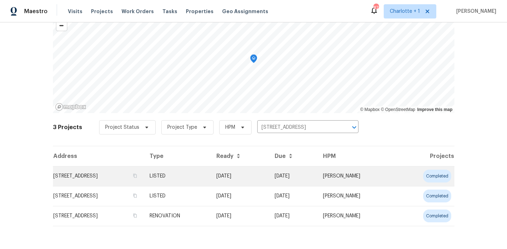
click at [96, 181] on td "4502 Brookhaven Dr, Greensboro, NC 27406" at bounding box center [98, 176] width 91 height 20
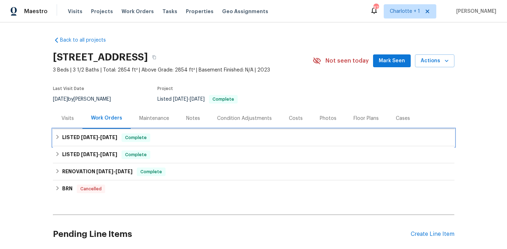
click at [87, 136] on span "[DATE]" at bounding box center [89, 137] width 17 height 5
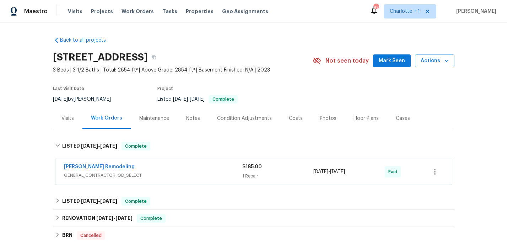
click at [188, 174] on span "GENERAL_CONTRACTOR, OD_SELECT" at bounding box center [153, 175] width 178 height 7
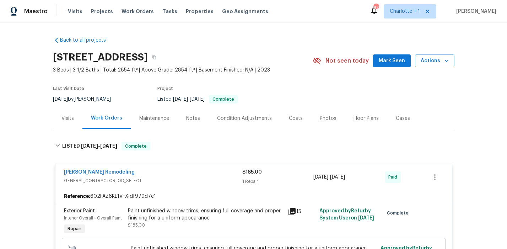
click at [184, 176] on div "Pino Remodeling" at bounding box center [153, 172] width 178 height 9
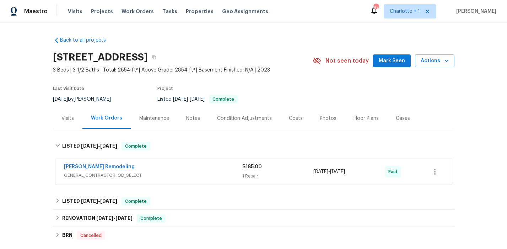
click at [68, 117] on div "Visits" at bounding box center [67, 118] width 12 height 7
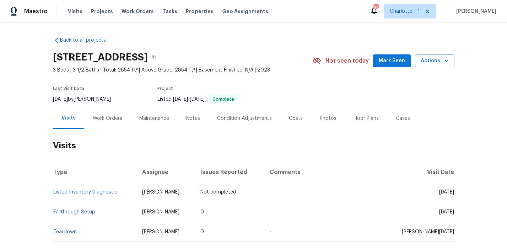
click at [113, 117] on div "Work Orders" at bounding box center [107, 118] width 29 height 7
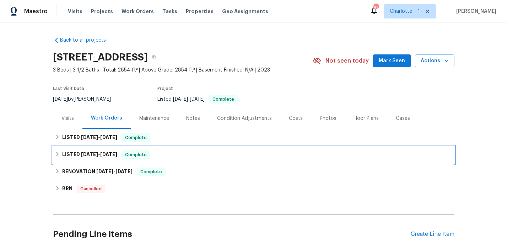
click at [90, 149] on div "LISTED 4/24/25 - 5/15/25 Complete" at bounding box center [254, 154] width 402 height 17
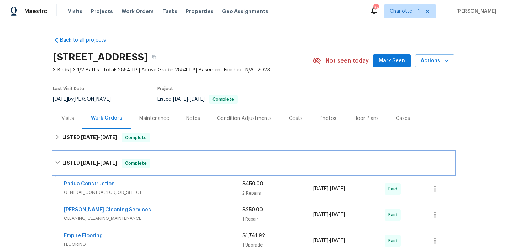
click at [88, 158] on div "LISTED 4/24/25 - 5/15/25 Complete" at bounding box center [254, 163] width 402 height 23
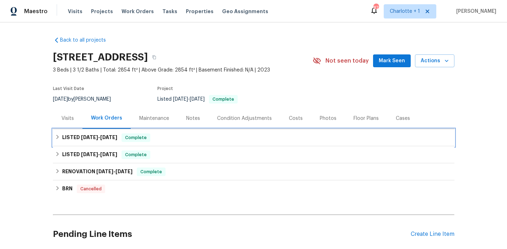
click at [72, 141] on h6 "LISTED 8/12/25 - 8/21/25" at bounding box center [89, 137] width 55 height 9
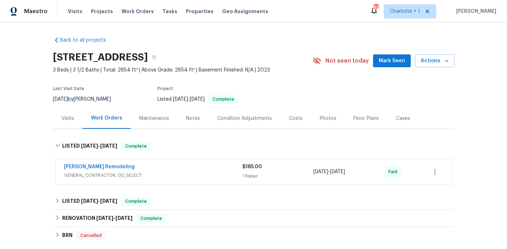
click at [62, 117] on div "Visits" at bounding box center [67, 118] width 12 height 7
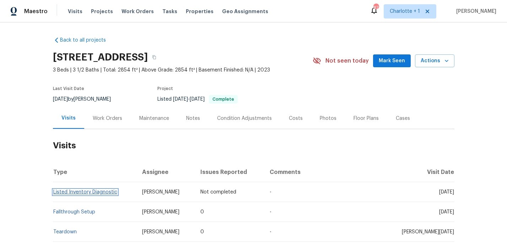
click at [106, 192] on link "Listed Inventory Diagnostic" at bounding box center [85, 191] width 64 height 5
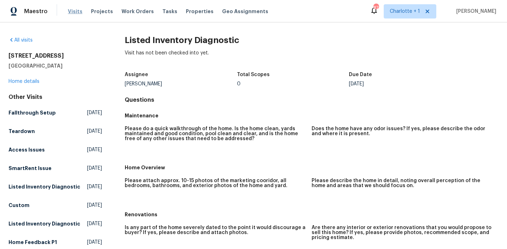
click at [75, 12] on span "Visits" at bounding box center [75, 11] width 15 height 7
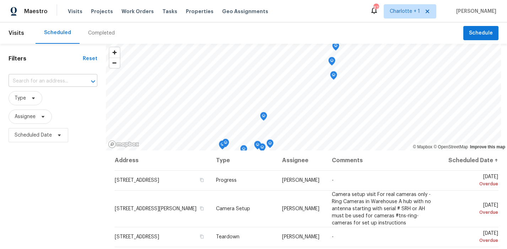
drag, startPoint x: 65, startPoint y: 90, endPoint x: 61, endPoint y: 84, distance: 8.0
click at [64, 90] on span "Type" at bounding box center [53, 98] width 89 height 18
click at [61, 84] on input "text" at bounding box center [43, 81] width 69 height 11
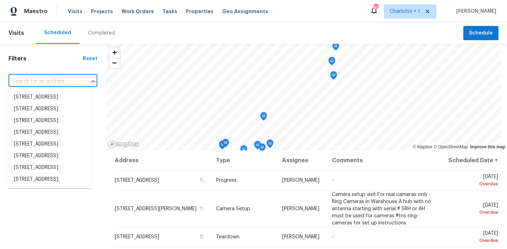
paste input "4502 Brookhaven Dr Greensboro NC 27406"
type input "4502 Brookhaven Dr Greensboro NC 27406"
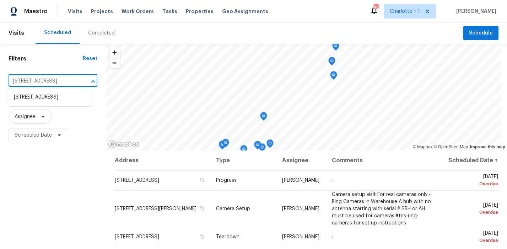
scroll to position [0, 41]
click at [53, 100] on li "4502 Brookhaven Dr, Greensboro, NC 27406" at bounding box center [50, 97] width 84 height 12
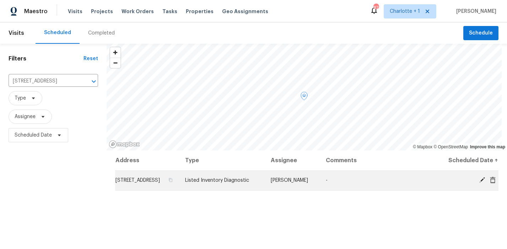
click at [471, 184] on div at bounding box center [469, 180] width 57 height 7
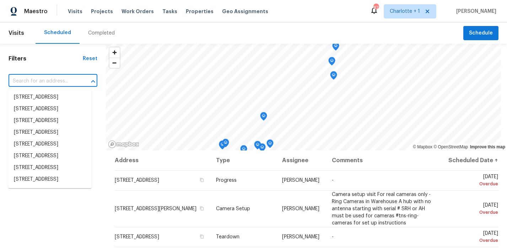
click at [45, 79] on input "text" at bounding box center [43, 81] width 69 height 11
paste input "[STREET_ADDRESS]"
type input "[STREET_ADDRESS]"
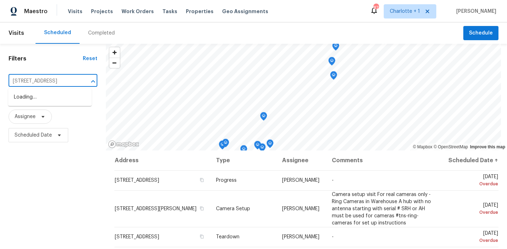
scroll to position [0, 41]
click at [49, 100] on li "[STREET_ADDRESS]" at bounding box center [50, 97] width 84 height 12
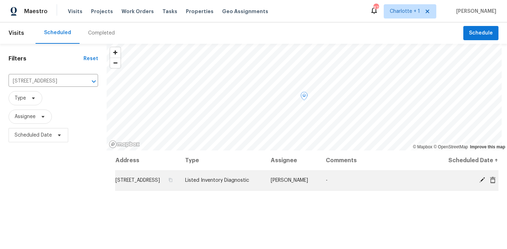
click at [479, 183] on icon at bounding box center [482, 180] width 6 height 6
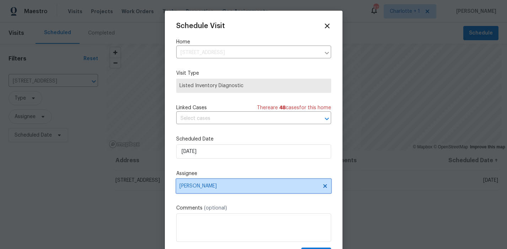
click at [219, 187] on span "[PERSON_NAME]" at bounding box center [248, 186] width 139 height 6
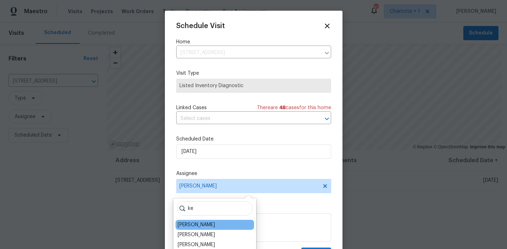
type input "ke"
click at [213, 222] on div "Ken Romain" at bounding box center [215, 225] width 79 height 10
click at [206, 226] on div "Ken Romain" at bounding box center [215, 225] width 79 height 10
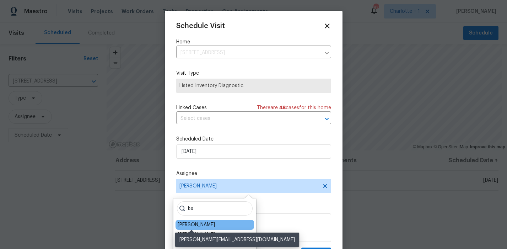
click at [193, 225] on div "Ken Romain" at bounding box center [196, 224] width 37 height 7
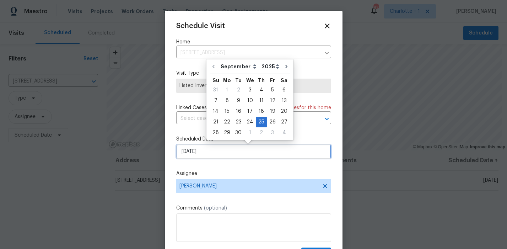
click at [266, 149] on input "9/25/2025" at bounding box center [253, 151] width 155 height 14
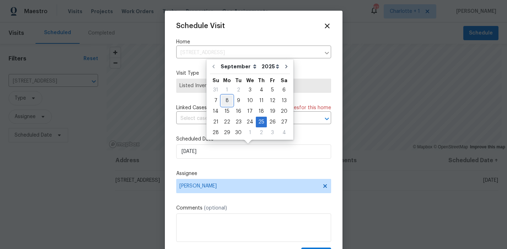
click at [230, 100] on div "8" at bounding box center [226, 101] width 11 height 10
type input "9/8/2025"
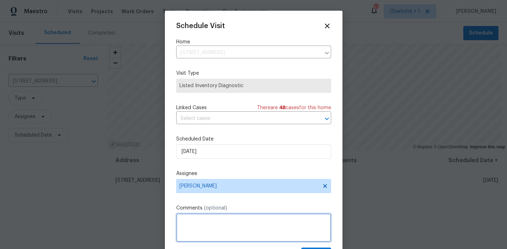
click at [206, 222] on textarea at bounding box center [253, 227] width 155 height 28
paste textarea ""Reported Issues: Missing trim Poor grout work between tiles Single-pane window…"
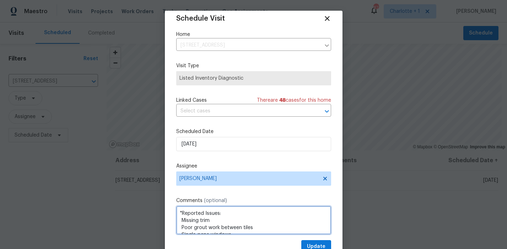
type textarea ""Reported Issues: Missing trim Poor grout work between tiles Single-pane window…"
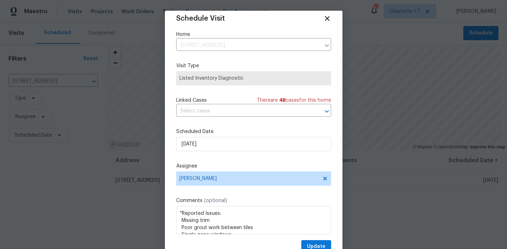
click at [226, 88] on div "Schedule Visit Home 4502 Brookhaven Dr, Greensboro, NC 27406 ​ Visit Type Liste…" at bounding box center [253, 134] width 155 height 238
drag, startPoint x: 225, startPoint y: 94, endPoint x: 247, endPoint y: 91, distance: 22.3
click at [226, 93] on div "Schedule Visit Home 4502 Brookhaven Dr, Greensboro, NC 27406 ​ Visit Type Liste…" at bounding box center [253, 134] width 155 height 238
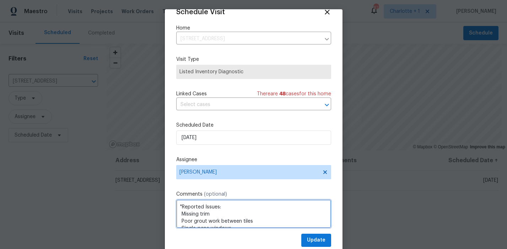
drag, startPoint x: 259, startPoint y: 221, endPoint x: 174, endPoint y: 177, distance: 95.8
click at [176, 177] on div "Schedule Visit Home 4502 Brookhaven Dr, Greensboro, NC 27406 ​ Visit Type Liste…" at bounding box center [253, 127] width 155 height 238
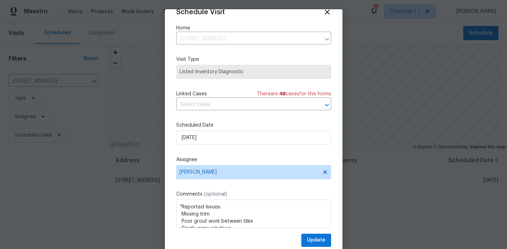
click at [254, 126] on label "Scheduled Date" at bounding box center [253, 125] width 155 height 7
click at [312, 242] on span "Update" at bounding box center [316, 240] width 18 height 9
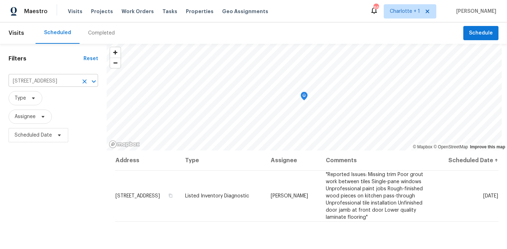
drag, startPoint x: 81, startPoint y: 83, endPoint x: 75, endPoint y: 84, distance: 6.4
click at [80, 84] on button "Clear" at bounding box center [85, 81] width 10 height 10
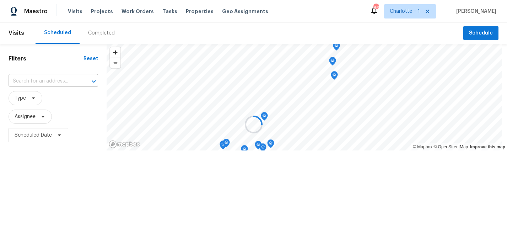
click at [56, 84] on input "text" at bounding box center [44, 81] width 70 height 11
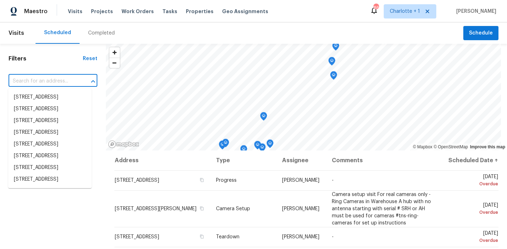
paste input "789 Kapstone Xing, Lexington, NC 27295"
type input "789 Kapstone Xing, Lexington, NC 27295"
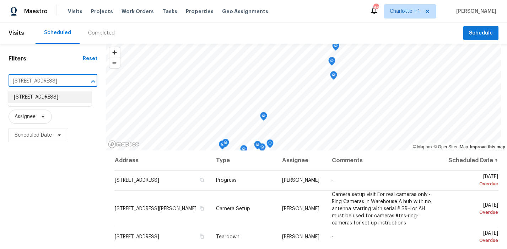
click at [47, 93] on li "789 Kapstone Xing, Lexington, NC 27295" at bounding box center [50, 97] width 84 height 12
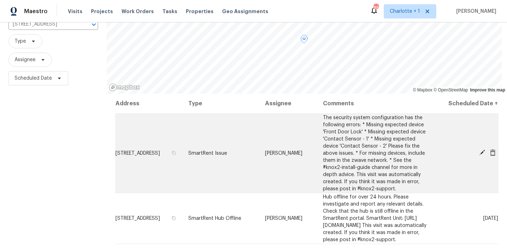
scroll to position [62, 0]
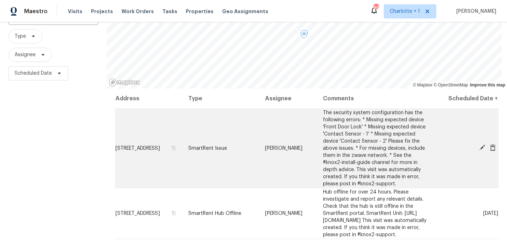
click at [490, 148] on icon at bounding box center [493, 147] width 6 height 6
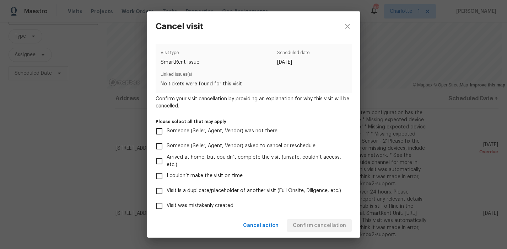
scroll to position [66, 0]
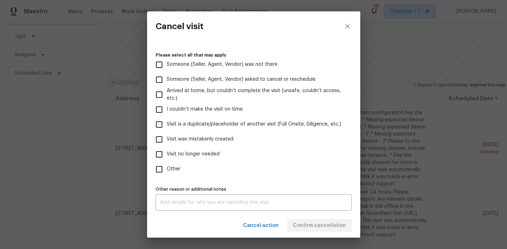
click at [195, 138] on span "Visit was mistakenly created" at bounding box center [200, 138] width 67 height 7
click at [167, 138] on input "Visit was mistakenly created" at bounding box center [159, 139] width 15 height 15
checkbox input "true"
drag, startPoint x: 194, startPoint y: 155, endPoint x: 194, endPoint y: 158, distance: 3.6
click at [194, 155] on span "Visit no longer needed" at bounding box center [193, 153] width 53 height 7
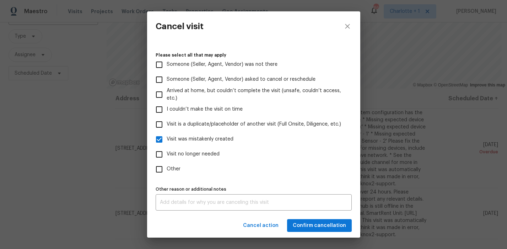
click at [167, 155] on input "Visit no longer needed" at bounding box center [159, 154] width 15 height 15
checkbox input "true"
click at [199, 200] on textarea at bounding box center [254, 202] width 188 height 5
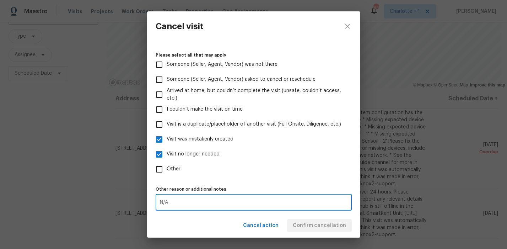
type textarea "N/A"
drag, startPoint x: 259, startPoint y: 184, endPoint x: 279, endPoint y: 209, distance: 31.1
click at [259, 184] on div "Other reason or additional notes N/A x Other reason or additional notes" at bounding box center [254, 197] width 196 height 26
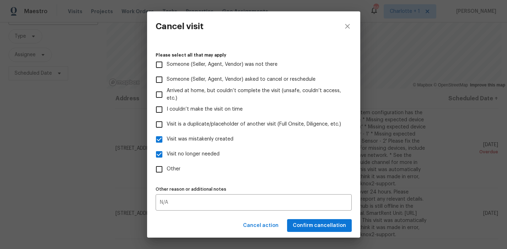
click at [320, 233] on div "Cancel action Confirm cancellation" at bounding box center [253, 225] width 213 height 25
click at [322, 227] on span "Confirm cancellation" at bounding box center [319, 225] width 53 height 9
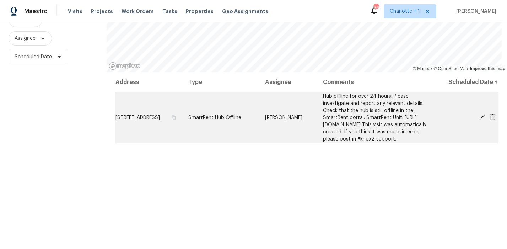
scroll to position [79, 0]
click at [477, 120] on span at bounding box center [482, 116] width 11 height 6
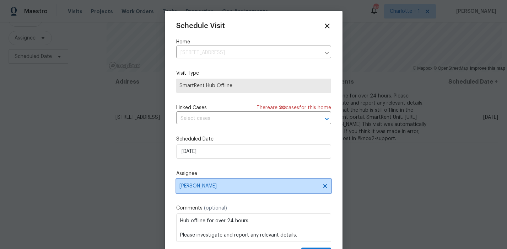
click at [210, 186] on span "[PERSON_NAME]" at bounding box center [248, 186] width 139 height 6
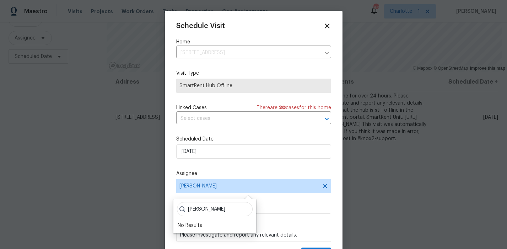
type input "chip Hunter"
click at [236, 169] on div "Schedule Visit Home 789 Kapstone Xing, Lexington, NC 27295 ​ Visit Type SmartRe…" at bounding box center [253, 141] width 155 height 238
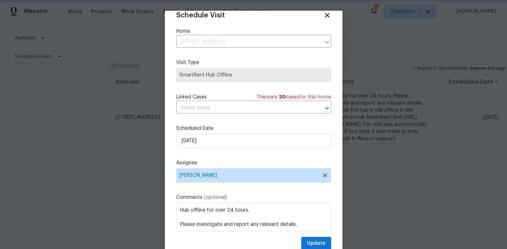
drag, startPoint x: 97, startPoint y: 131, endPoint x: 124, endPoint y: 134, distance: 26.4
click at [98, 131] on div at bounding box center [253, 124] width 507 height 249
click at [253, 159] on div "Schedule Visit Home 789 Kapstone Xing, Lexington, NC 27295 ​ Visit Type SmartRe…" at bounding box center [253, 130] width 155 height 238
click at [322, 174] on icon at bounding box center [325, 175] width 6 height 6
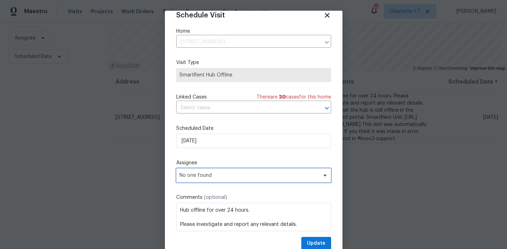
click at [204, 171] on span "No one found" at bounding box center [253, 175] width 155 height 14
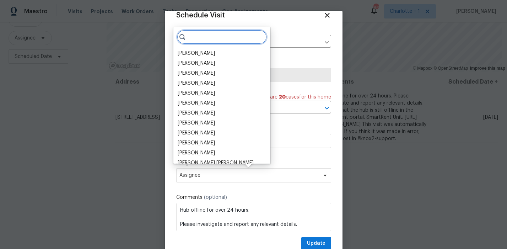
click at [240, 40] on input "search" at bounding box center [222, 37] width 90 height 14
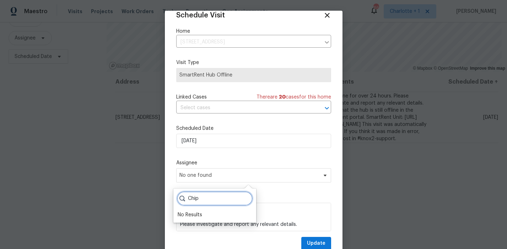
type input "Chip"
click at [244, 65] on label "Visit Type" at bounding box center [253, 62] width 155 height 7
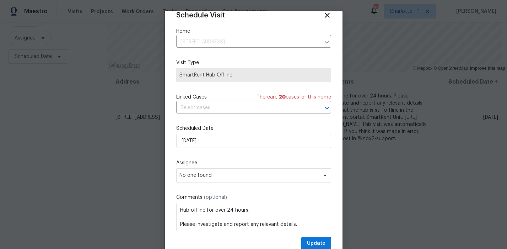
drag, startPoint x: 317, startPoint y: 17, endPoint x: 316, endPoint y: 20, distance: 3.6
click at [323, 17] on icon at bounding box center [327, 15] width 8 height 8
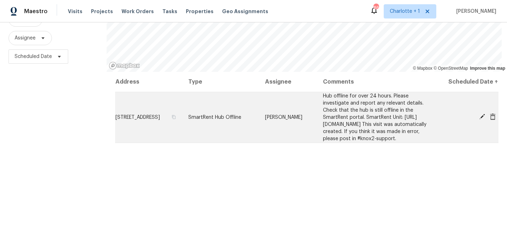
click at [479, 120] on icon at bounding box center [482, 116] width 6 height 6
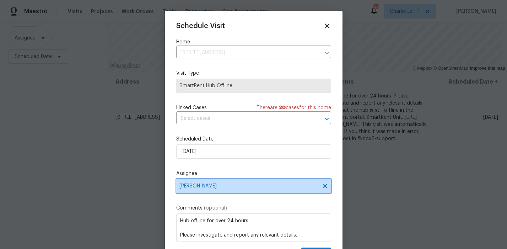
click at [243, 189] on span "Ken Romain" at bounding box center [253, 186] width 155 height 14
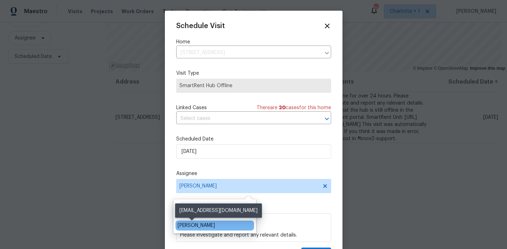
type input "chip"
click at [186, 224] on div "Chip Hunter" at bounding box center [196, 225] width 37 height 7
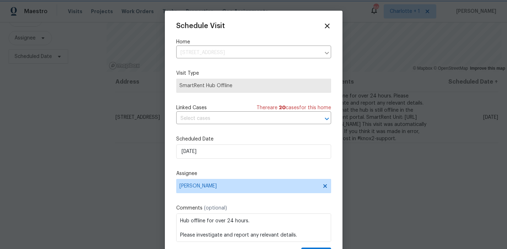
scroll to position [13, 0]
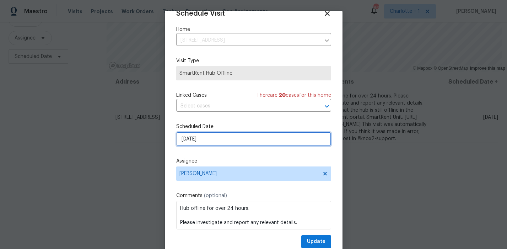
click at [242, 139] on input "9/4/2025" at bounding box center [253, 139] width 155 height 14
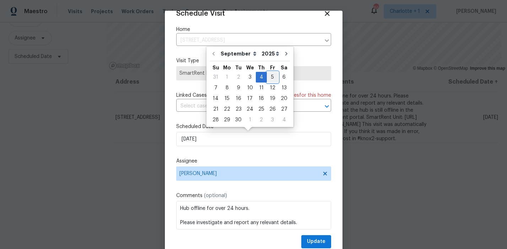
click at [268, 77] on div "5" at bounding box center [272, 77] width 11 height 10
type input "9/5/2025"
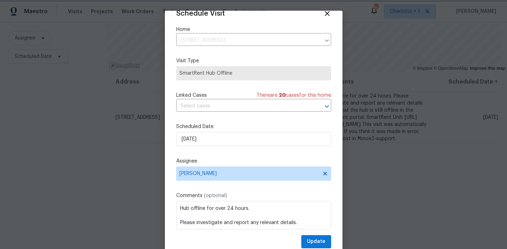
scroll to position [21, 0]
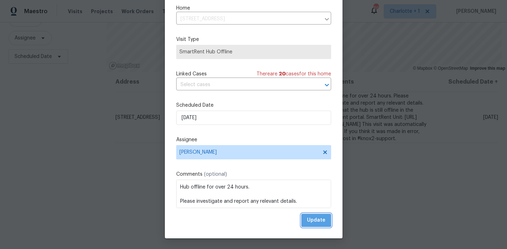
click at [307, 219] on span "Update" at bounding box center [316, 220] width 18 height 9
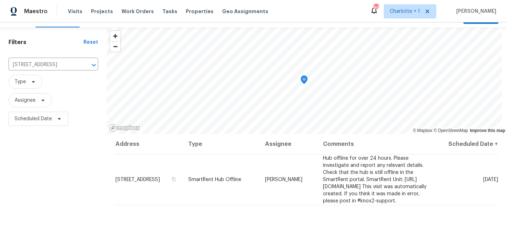
scroll to position [0, 0]
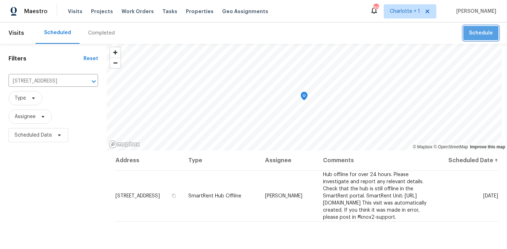
click at [488, 35] on button "Schedule" at bounding box center [480, 33] width 35 height 15
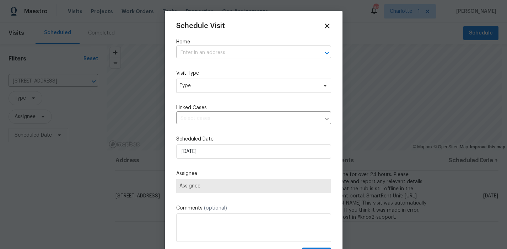
click at [232, 52] on input "text" at bounding box center [243, 52] width 135 height 11
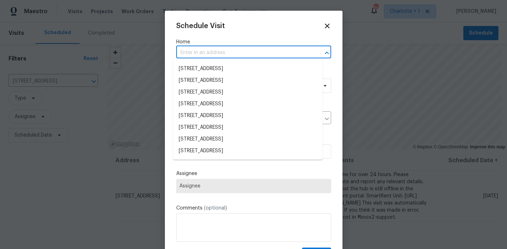
paste input "789 Kapstone Xing Lexington NC 27295"
type input "789 Kapstone Xing Lexington NC 27295"
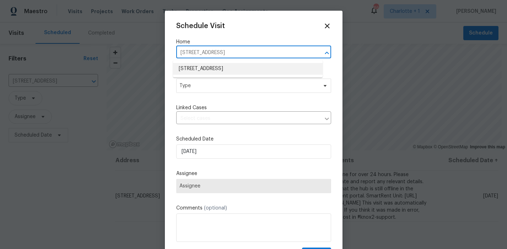
click at [224, 70] on li "789 Kapstone Xing, Lexington, NC 27295" at bounding box center [248, 69] width 150 height 12
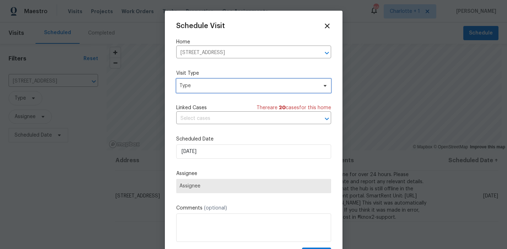
click at [212, 83] on span "Type" at bounding box center [248, 85] width 138 height 7
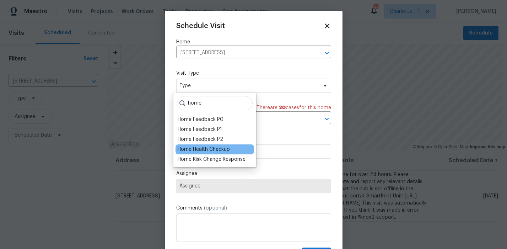
type input "home"
click at [210, 146] on div "Home Health Checkup" at bounding box center [204, 149] width 52 height 7
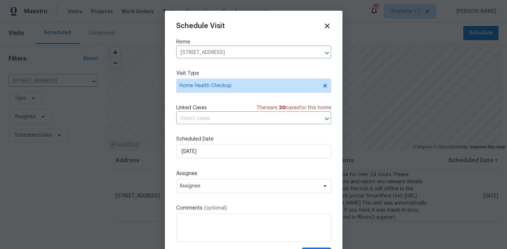
drag, startPoint x: 225, startPoint y: 135, endPoint x: 225, endPoint y: 149, distance: 14.2
click at [225, 136] on div "Schedule Visit Home 789 Kapstone Xing, Lexington, NC 27295 ​ Visit Type Home He…" at bounding box center [253, 141] width 155 height 238
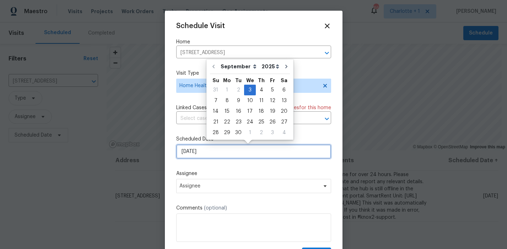
click at [221, 157] on input "9/3/2025" at bounding box center [253, 151] width 155 height 14
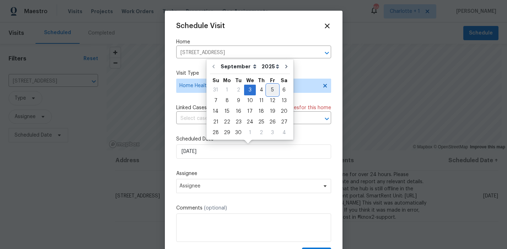
click at [271, 90] on div "5" at bounding box center [272, 90] width 11 height 10
type input "9/5/2025"
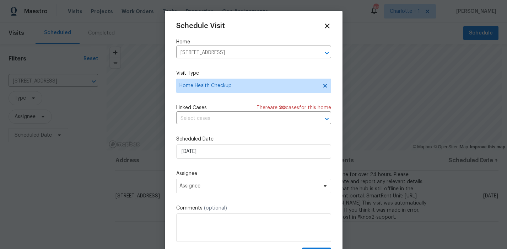
click at [195, 174] on label "Assignee" at bounding box center [253, 173] width 155 height 7
click at [220, 186] on span "Assignee" at bounding box center [248, 186] width 139 height 6
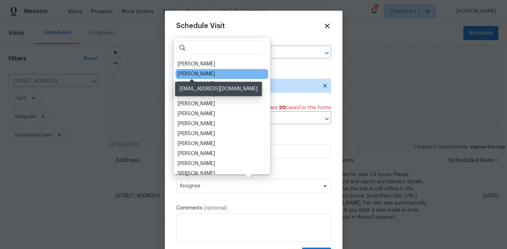
click at [197, 76] on div "Chip Hunter" at bounding box center [196, 73] width 37 height 7
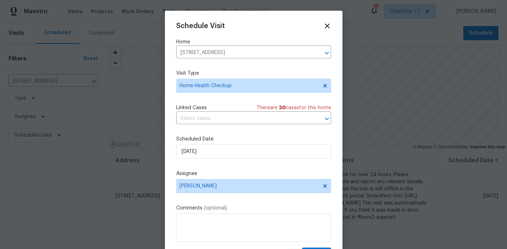
click at [232, 168] on div "Schedule Visit Home 789 Kapstone Xing, Lexington, NC 27295 ​ Visit Type Home He…" at bounding box center [253, 141] width 155 height 238
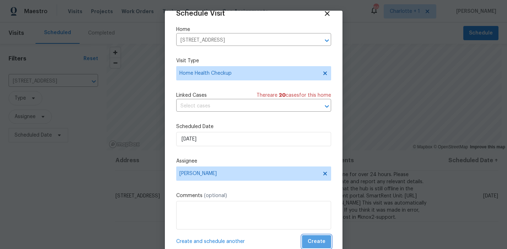
click at [314, 241] on span "Create" at bounding box center [317, 241] width 18 height 9
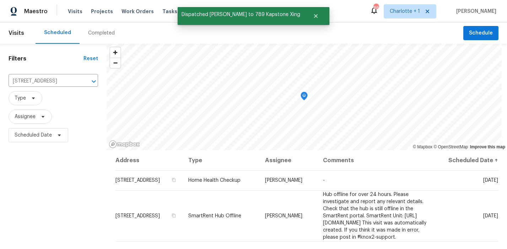
drag, startPoint x: 37, startPoint y: 190, endPoint x: 44, endPoint y: 195, distance: 8.7
click at [38, 190] on div "Filters Reset 789 Kapstone Xing, Lexington, NC 27295 ​ Type Assignee Scheduled …" at bounding box center [53, 197] width 107 height 306
click at [32, 143] on span "Scheduled Date" at bounding box center [54, 135] width 90 height 18
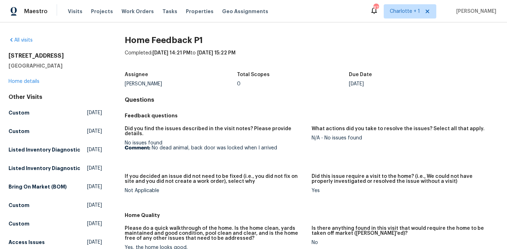
scroll to position [5, 0]
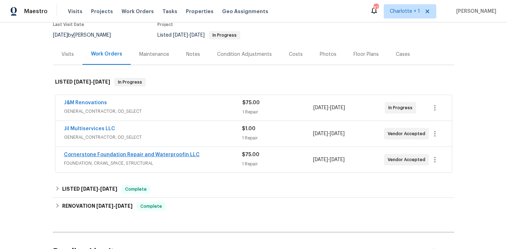
scroll to position [64, 0]
click at [178, 113] on span "GENERAL_CONTRACTOR, OD_SELECT" at bounding box center [153, 110] width 178 height 7
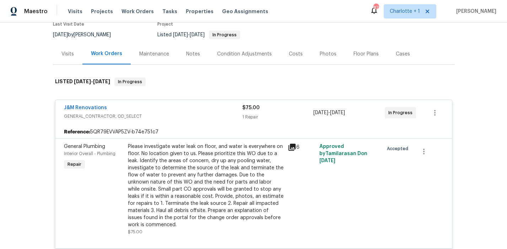
click at [178, 113] on span "GENERAL_CONTRACTOR, OD_SELECT" at bounding box center [153, 116] width 178 height 7
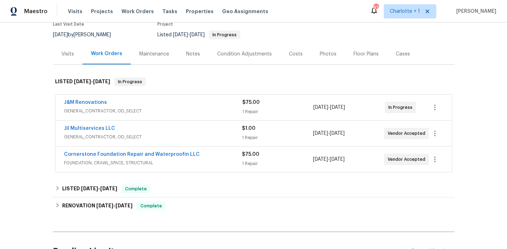
click at [180, 99] on div "J&M Renovations" at bounding box center [153, 103] width 178 height 9
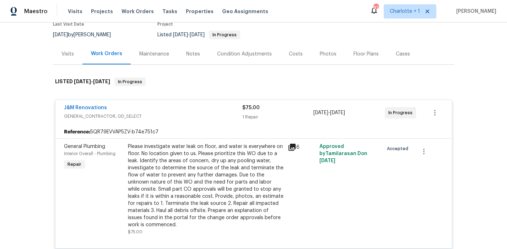
click at [289, 147] on icon at bounding box center [292, 147] width 7 height 7
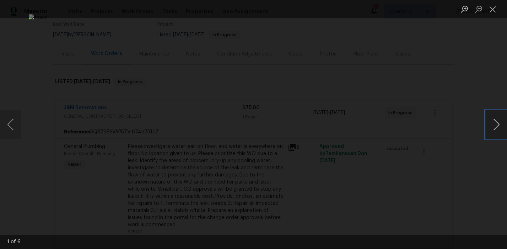
click at [498, 119] on button "Next image" at bounding box center [496, 124] width 21 height 28
click at [497, 119] on button "Next image" at bounding box center [496, 124] width 21 height 28
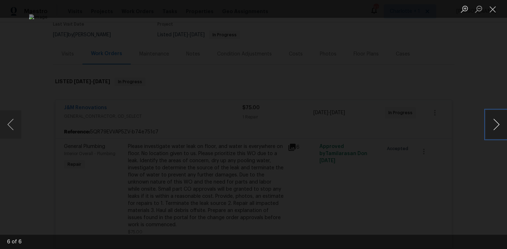
click at [497, 119] on button "Next image" at bounding box center [496, 124] width 21 height 28
click at [454, 68] on div "Lightbox" at bounding box center [253, 124] width 507 height 249
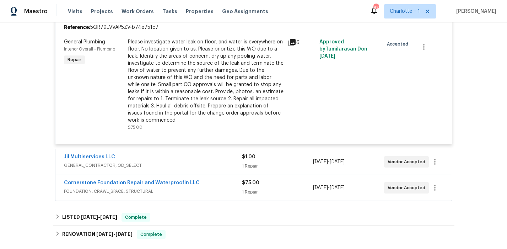
scroll to position [170, 0]
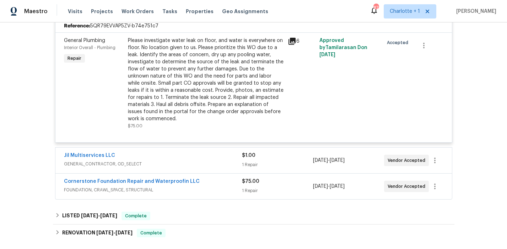
click at [184, 157] on div "Jil Multiservices LLC" at bounding box center [153, 156] width 178 height 9
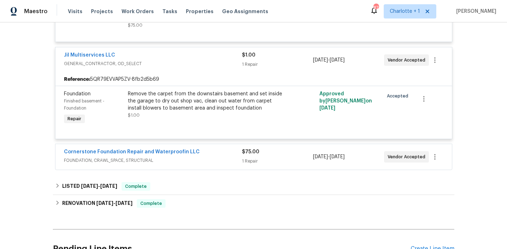
scroll to position [273, 0]
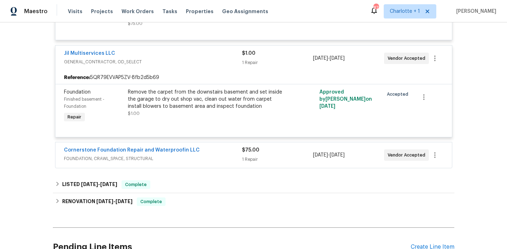
click at [204, 156] on span "FOUNDATION, CRAWL_SPACE, STRUCTURAL" at bounding box center [153, 158] width 178 height 7
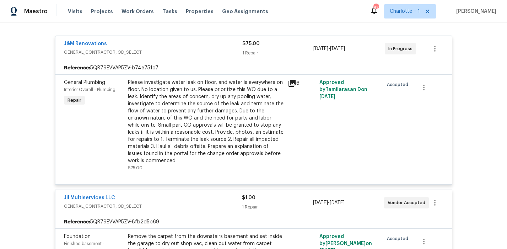
scroll to position [30, 0]
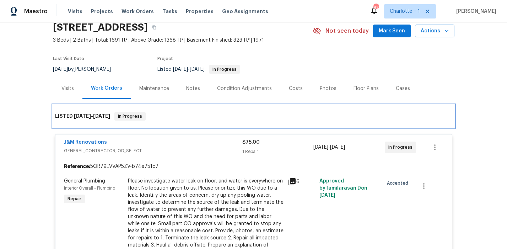
click at [188, 114] on div "LISTED [DATE] - [DATE] In Progress" at bounding box center [253, 116] width 397 height 9
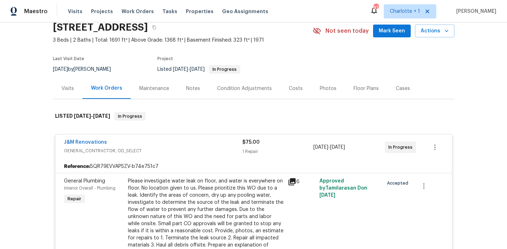
click at [165, 145] on div "J&M Renovations" at bounding box center [153, 143] width 178 height 9
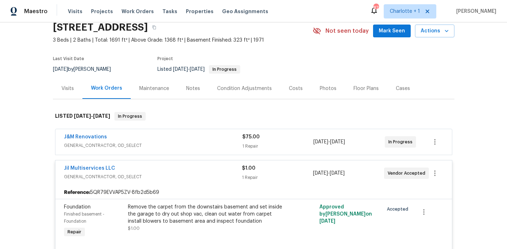
click at [178, 173] on span "GENERAL_CONTRACTOR, OD_SELECT" at bounding box center [153, 176] width 178 height 7
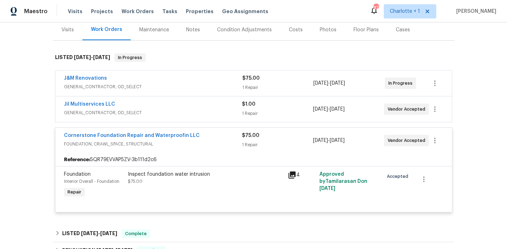
click at [209, 147] on span "FOUNDATION, CRAWL_SPACE, STRUCTURAL" at bounding box center [153, 143] width 178 height 7
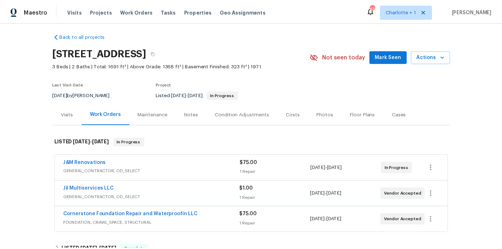
scroll to position [0, 0]
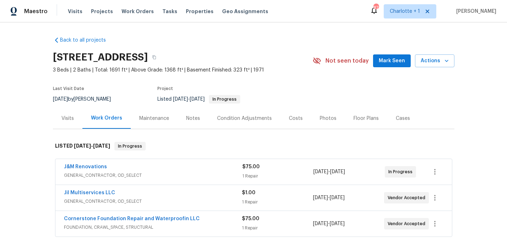
click at [197, 120] on div "Notes" at bounding box center [193, 118] width 31 height 21
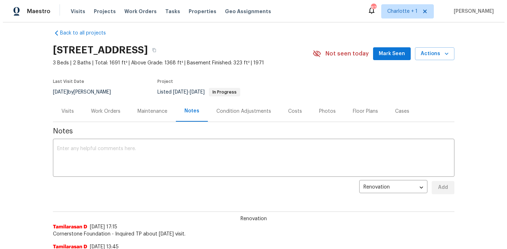
scroll to position [8, 0]
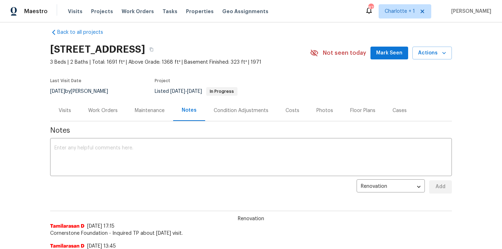
click at [59, 111] on div "Visits" at bounding box center [65, 110] width 12 height 7
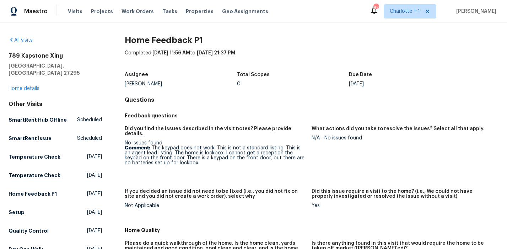
scroll to position [2, 0]
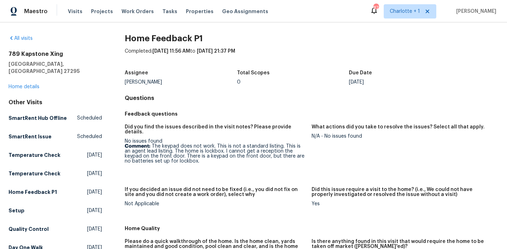
click at [29, 76] on div "[STREET_ADDRESS] Home details" at bounding box center [55, 70] width 93 height 40
click at [28, 84] on link "Home details" at bounding box center [24, 86] width 31 height 5
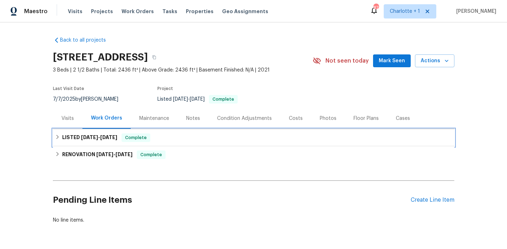
click at [90, 137] on span "[DATE]" at bounding box center [89, 137] width 17 height 5
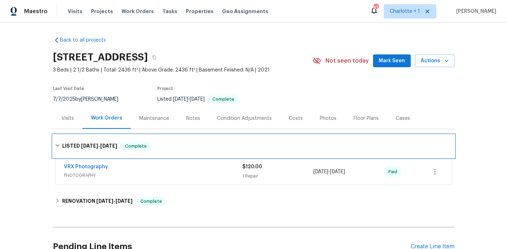
drag, startPoint x: 90, startPoint y: 137, endPoint x: 137, endPoint y: 136, distance: 47.6
click at [90, 137] on div "LISTED 3/6/25 - 3/7/25 Complete" at bounding box center [254, 146] width 402 height 23
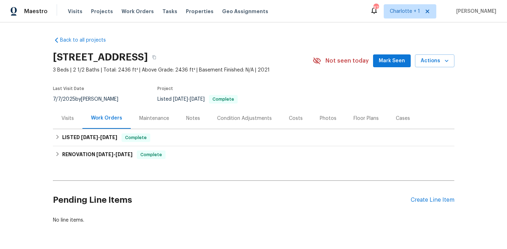
click at [289, 120] on div "Costs" at bounding box center [296, 118] width 14 height 7
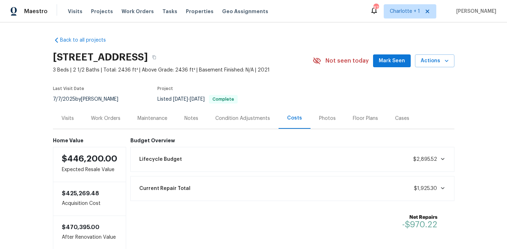
click at [331, 116] on div "Photos" at bounding box center [328, 118] width 34 height 21
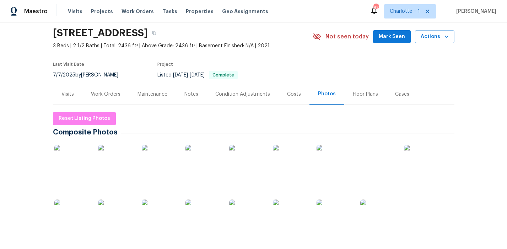
scroll to position [25, 0]
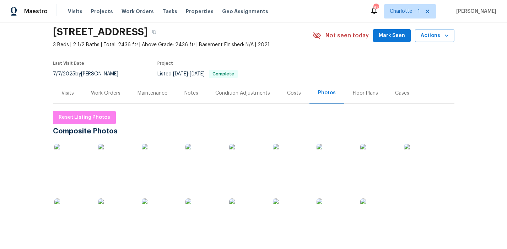
click at [77, 161] on img at bounding box center [72, 162] width 36 height 36
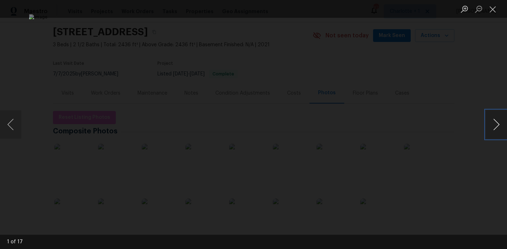
click at [494, 121] on button "Next image" at bounding box center [496, 124] width 21 height 28
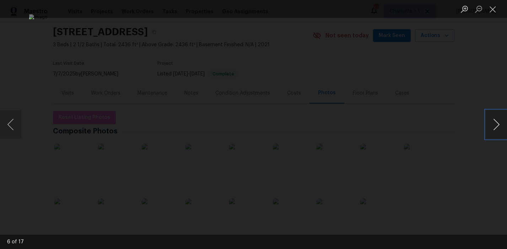
click at [494, 121] on button "Next image" at bounding box center [496, 124] width 21 height 28
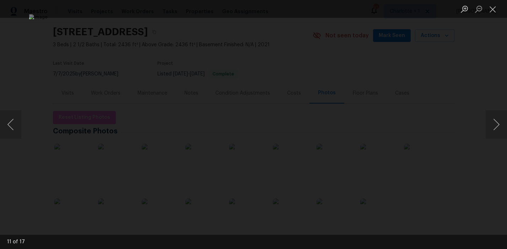
click at [446, 108] on div "Lightbox" at bounding box center [253, 124] width 507 height 249
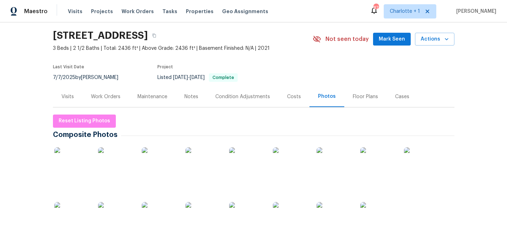
scroll to position [22, 0]
click at [93, 97] on div "Work Orders" at bounding box center [105, 96] width 29 height 7
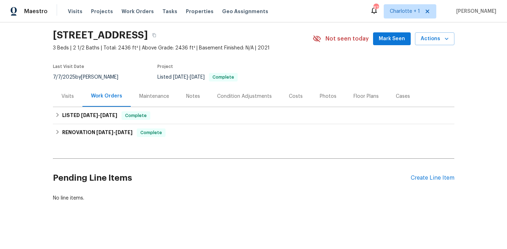
click at [55, 95] on div "Visits" at bounding box center [67, 96] width 29 height 21
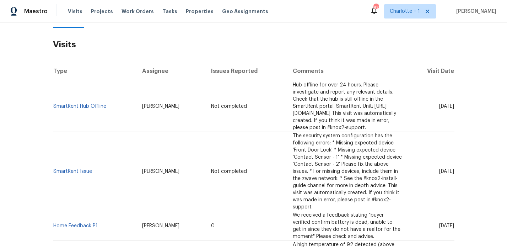
scroll to position [102, 0]
click at [310, 171] on span "The security system configuration has the following errors: * Missing expected …" at bounding box center [347, 171] width 109 height 76
click at [372, 123] on td "Hub offline for over 24 hours. Please investigate and report any relevant detai…" at bounding box center [347, 105] width 120 height 51
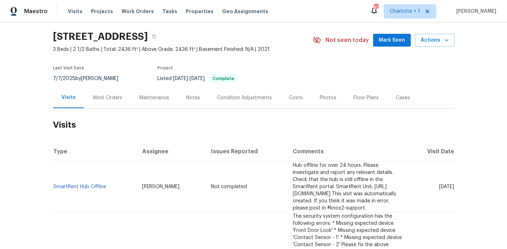
scroll to position [0, 0]
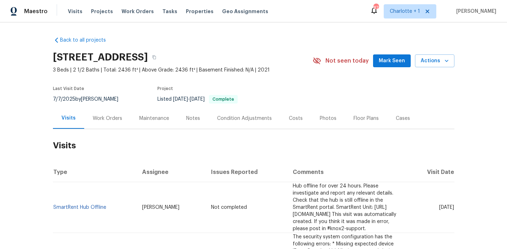
click at [161, 58] on button "button" at bounding box center [154, 57] width 13 height 13
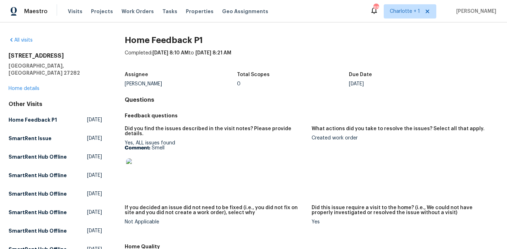
click at [138, 168] on img at bounding box center [137, 169] width 23 height 23
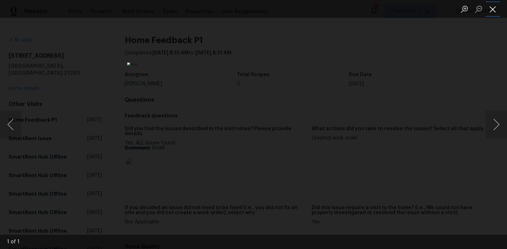
click at [490, 6] on button "Close lightbox" at bounding box center [493, 9] width 14 height 12
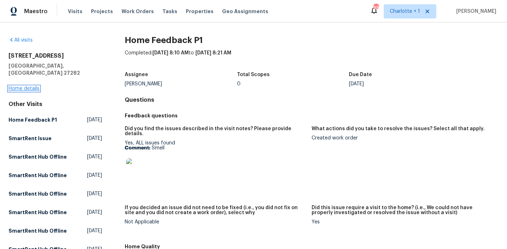
click at [29, 86] on link "Home details" at bounding box center [24, 88] width 31 height 5
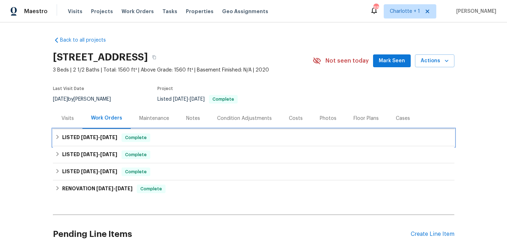
click at [81, 139] on span "[DATE]" at bounding box center [89, 137] width 17 height 5
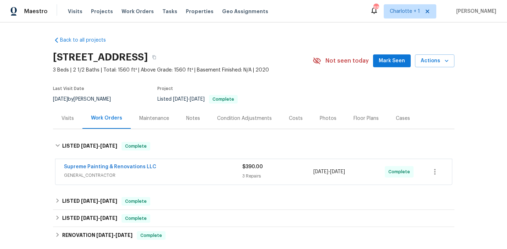
click at [178, 171] on div "Supreme Painting & Renovations LLC" at bounding box center [153, 167] width 178 height 9
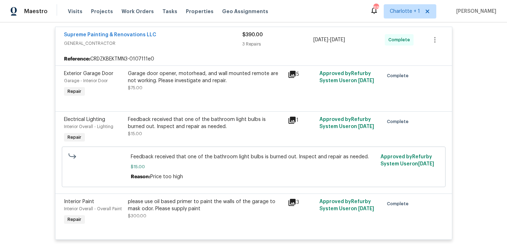
scroll to position [166, 0]
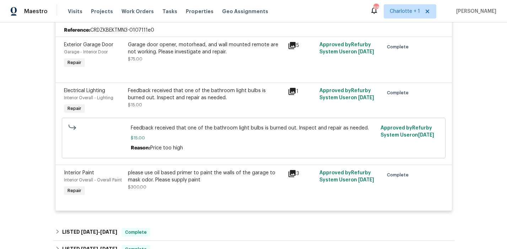
click at [206, 178] on div "please use oil based primer to paint the walls of the garage to mask odor. Plea…" at bounding box center [206, 176] width 156 height 14
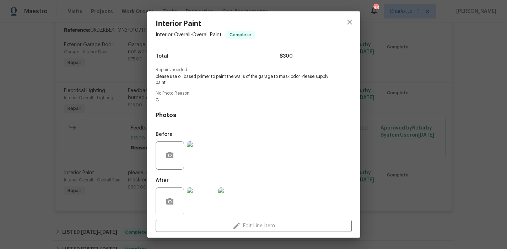
scroll to position [65, 0]
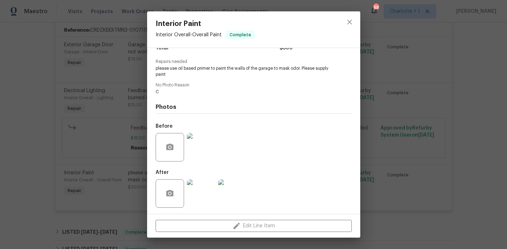
click at [205, 192] on img at bounding box center [201, 193] width 28 height 28
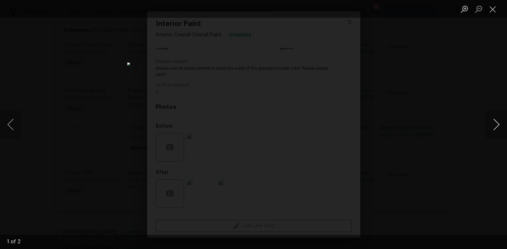
click at [487, 125] on button "Next image" at bounding box center [496, 124] width 21 height 28
drag, startPoint x: 453, startPoint y: 74, endPoint x: 381, endPoint y: 78, distance: 71.6
click at [453, 74] on div "Lightbox" at bounding box center [253, 124] width 507 height 249
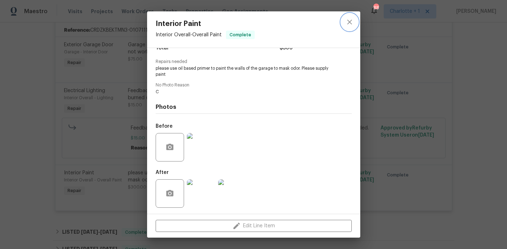
click at [347, 20] on icon "close" at bounding box center [349, 22] width 9 height 9
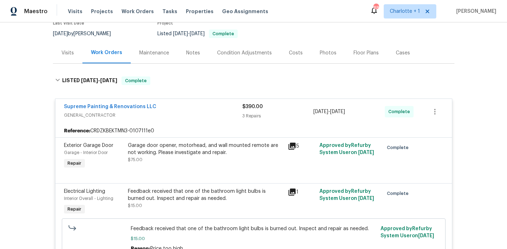
scroll to position [61, 0]
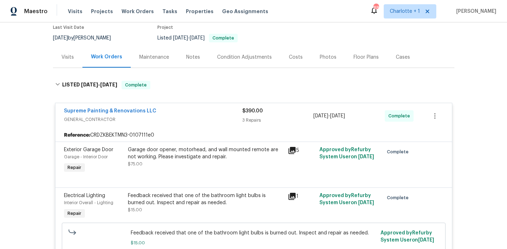
click at [179, 109] on div "Supreme Painting & Renovations LLC" at bounding box center [153, 111] width 178 height 9
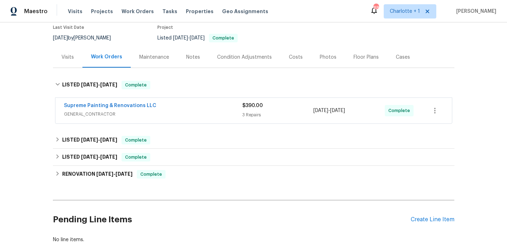
scroll to position [39, 0]
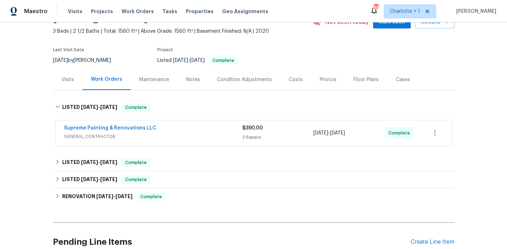
click at [63, 79] on div "Visits" at bounding box center [67, 79] width 12 height 7
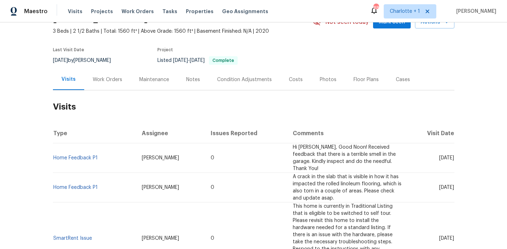
click at [289, 78] on div "Costs" at bounding box center [296, 79] width 14 height 7
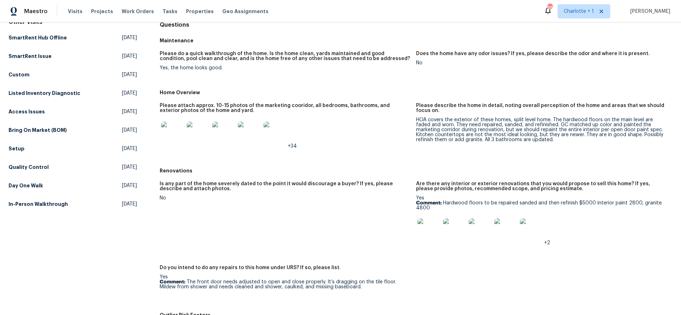
scroll to position [85, 0]
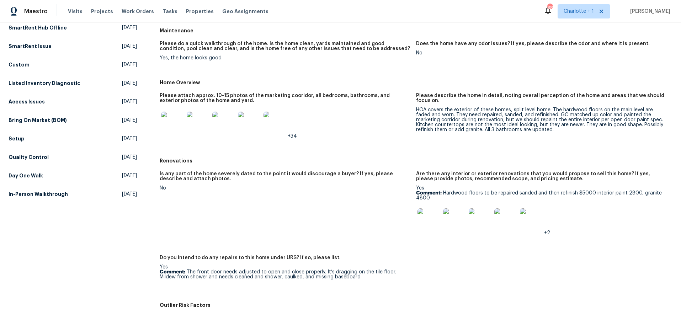
click at [426, 222] on img at bounding box center [428, 219] width 23 height 23
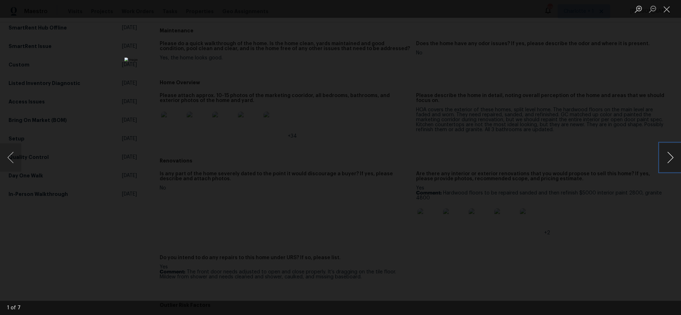
click at [666, 156] on button "Next image" at bounding box center [669, 157] width 21 height 28
drag, startPoint x: 611, startPoint y: 109, endPoint x: 576, endPoint y: 101, distance: 36.4
click at [611, 109] on div "Lightbox" at bounding box center [340, 157] width 681 height 315
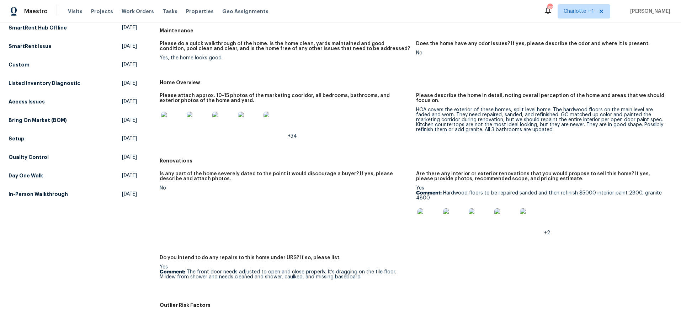
scroll to position [0, 0]
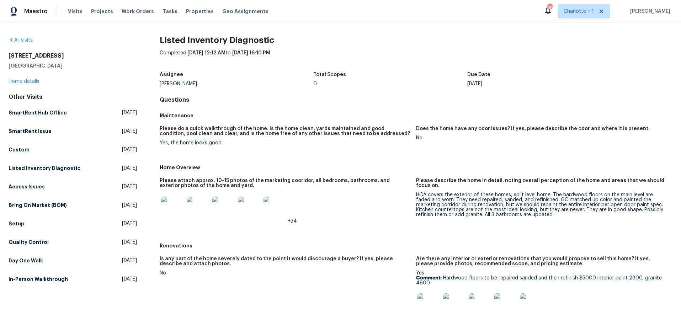
click at [61, 57] on h2 "[STREET_ADDRESS]" at bounding box center [73, 55] width 128 height 7
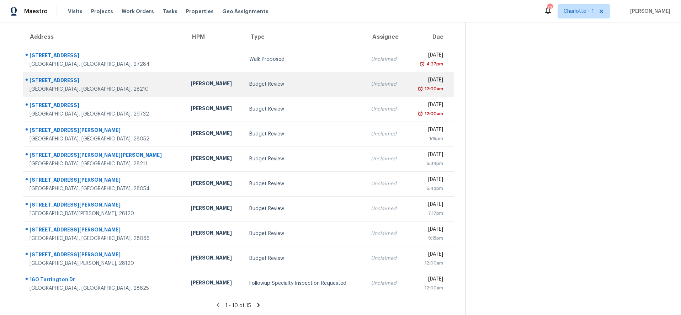
scroll to position [59, 0]
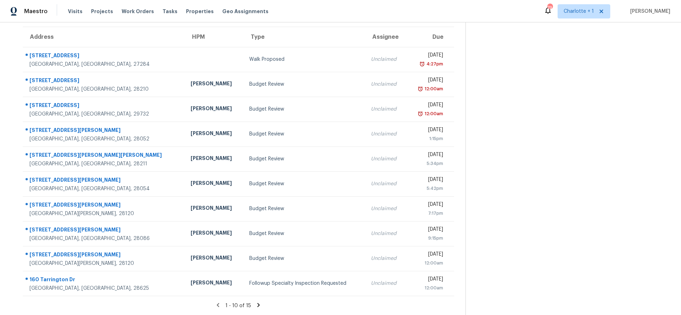
click at [259, 302] on div "1 - 10 of 15" at bounding box center [238, 305] width 454 height 7
click at [257, 302] on icon at bounding box center [258, 305] width 6 height 6
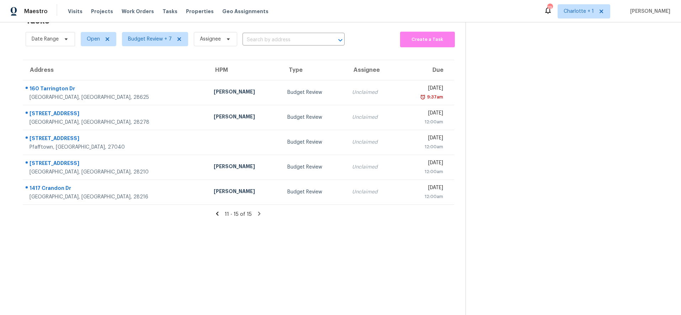
click at [214, 210] on icon at bounding box center [217, 213] width 6 height 6
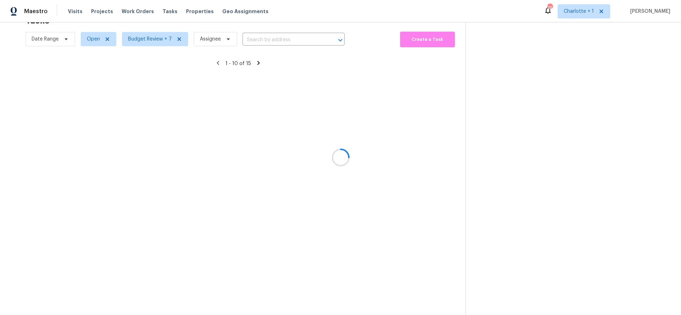
scroll to position [59, 0]
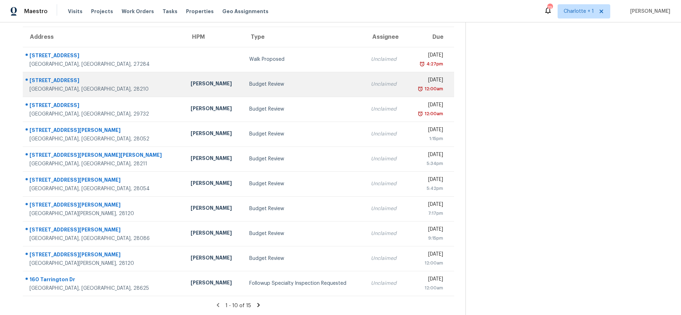
click at [243, 86] on td "Budget Review" at bounding box center [303, 84] width 121 height 25
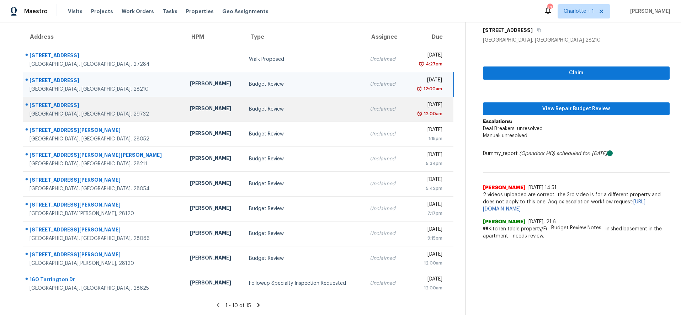
click at [243, 97] on td "Budget Review" at bounding box center [303, 109] width 121 height 25
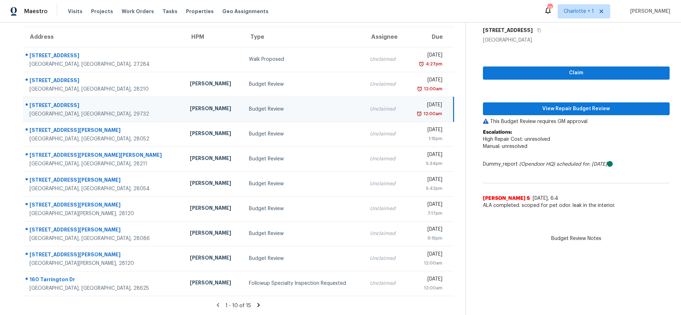
click at [249, 106] on div "Budget Review" at bounding box center [304, 109] width 110 height 7
click at [542, 106] on span "View Repair Budget Review" at bounding box center [576, 108] width 176 height 9
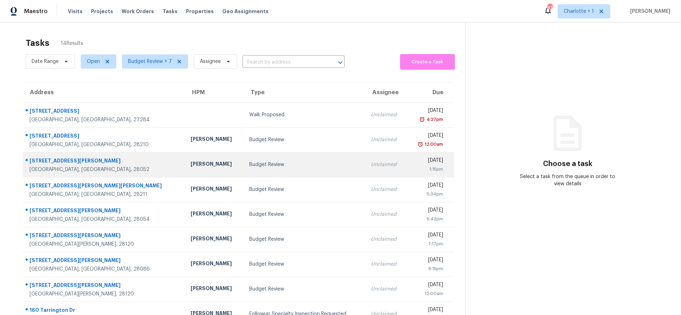
click at [190, 165] on div "[PERSON_NAME]" at bounding box center [214, 164] width 48 height 9
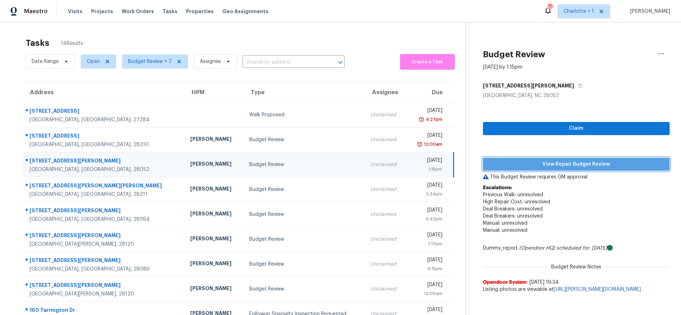
click at [547, 166] on span "View Repair Budget Review" at bounding box center [576, 164] width 176 height 9
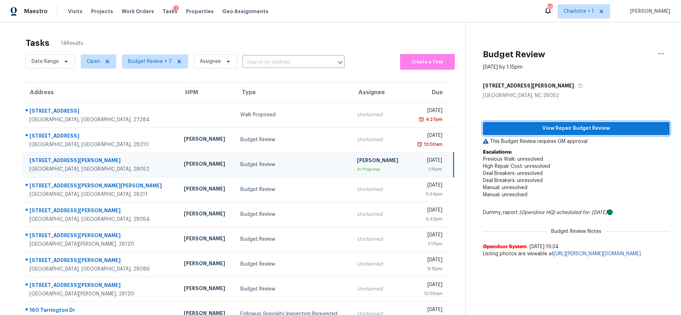
click at [583, 131] on span "View Repair Budget Review" at bounding box center [576, 128] width 176 height 9
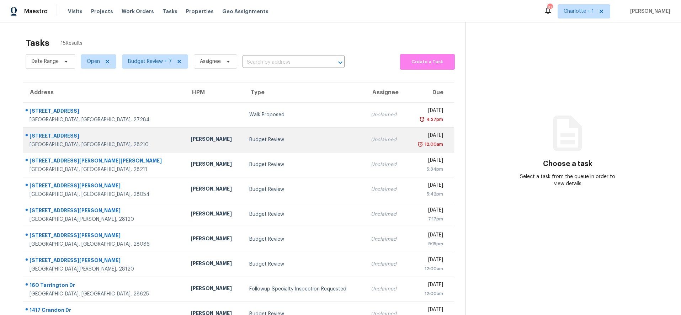
click at [247, 149] on td "Budget Review" at bounding box center [303, 139] width 121 height 25
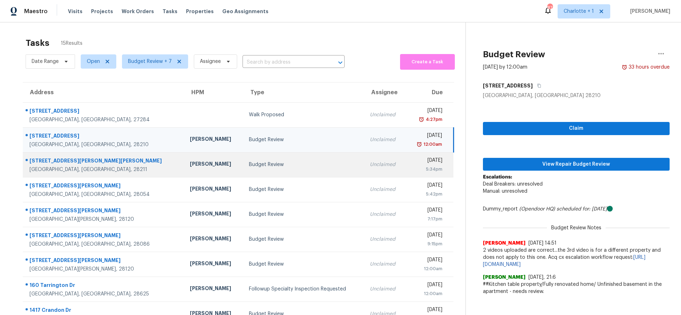
click at [249, 162] on div "Budget Review" at bounding box center [304, 164] width 110 height 7
